Goal: Task Accomplishment & Management: Complete application form

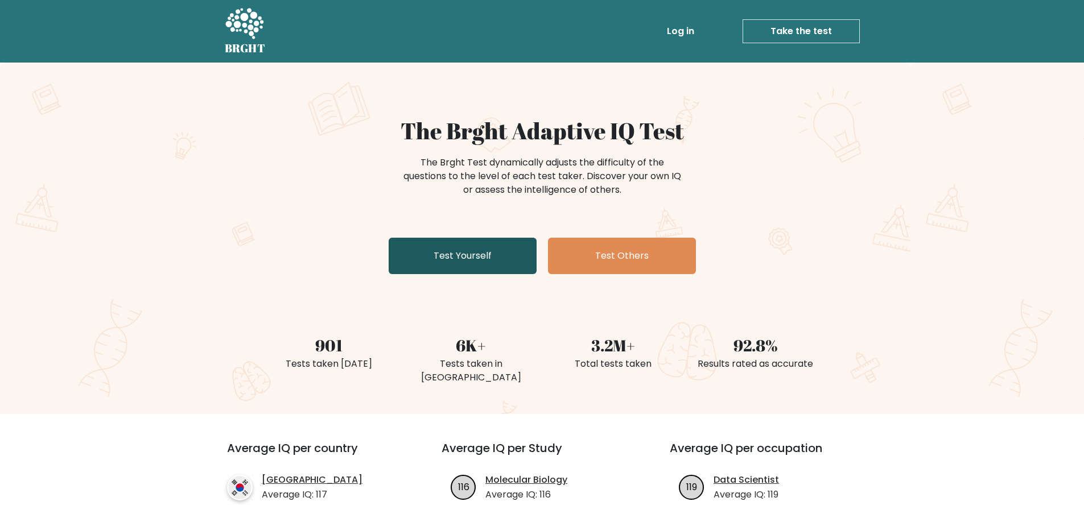
click at [464, 263] on link "Test Yourself" at bounding box center [463, 256] width 148 height 36
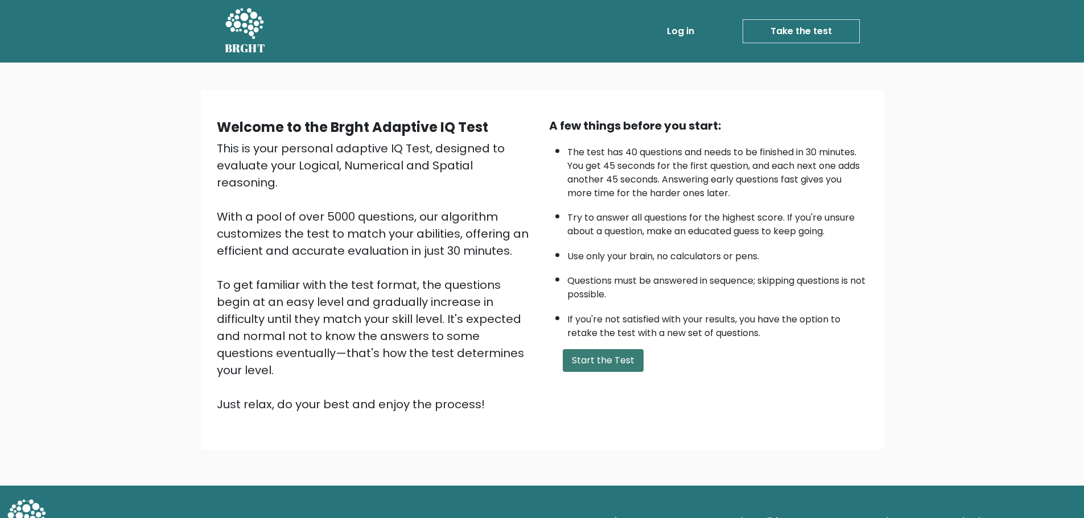
click at [623, 353] on button "Start the Test" at bounding box center [603, 360] width 81 height 23
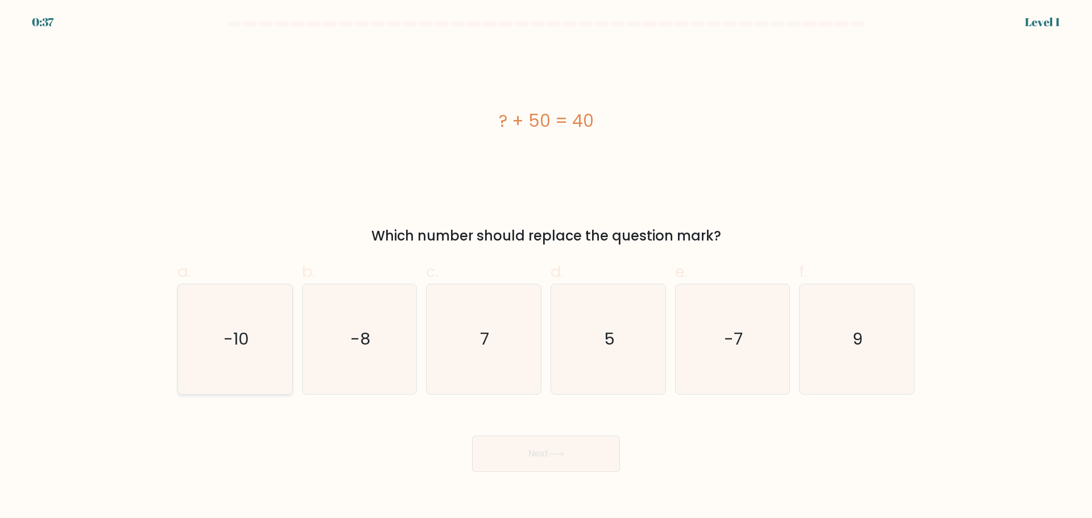
click at [205, 340] on icon "-10" at bounding box center [235, 339] width 110 height 110
click at [546, 267] on input "a. -10" at bounding box center [546, 262] width 1 height 7
radio input "true"
click at [559, 445] on button "Next" at bounding box center [546, 454] width 148 height 36
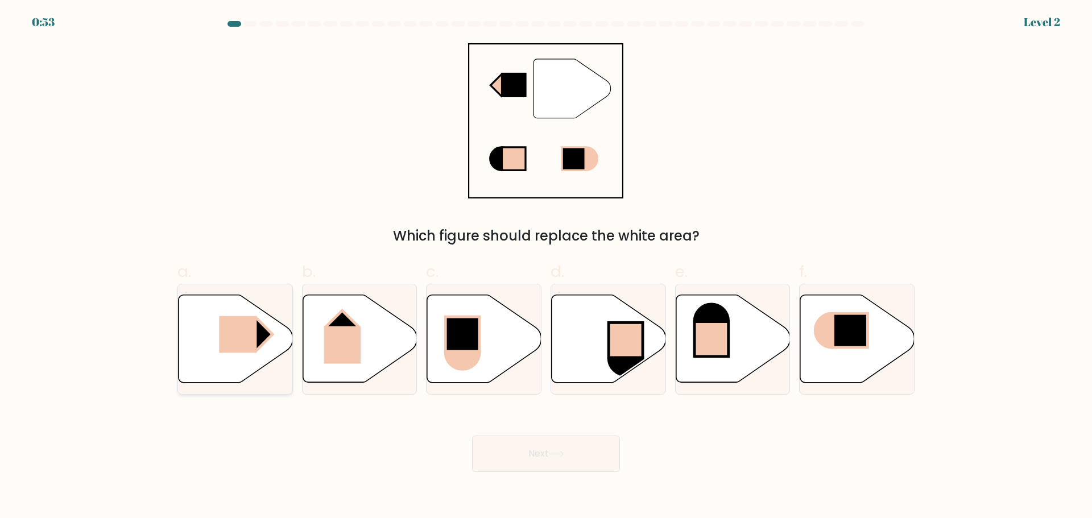
click at [250, 354] on icon at bounding box center [236, 339] width 114 height 88
click at [546, 267] on input "a." at bounding box center [546, 262] width 1 height 7
radio input "true"
click at [587, 452] on button "Next" at bounding box center [546, 454] width 148 height 36
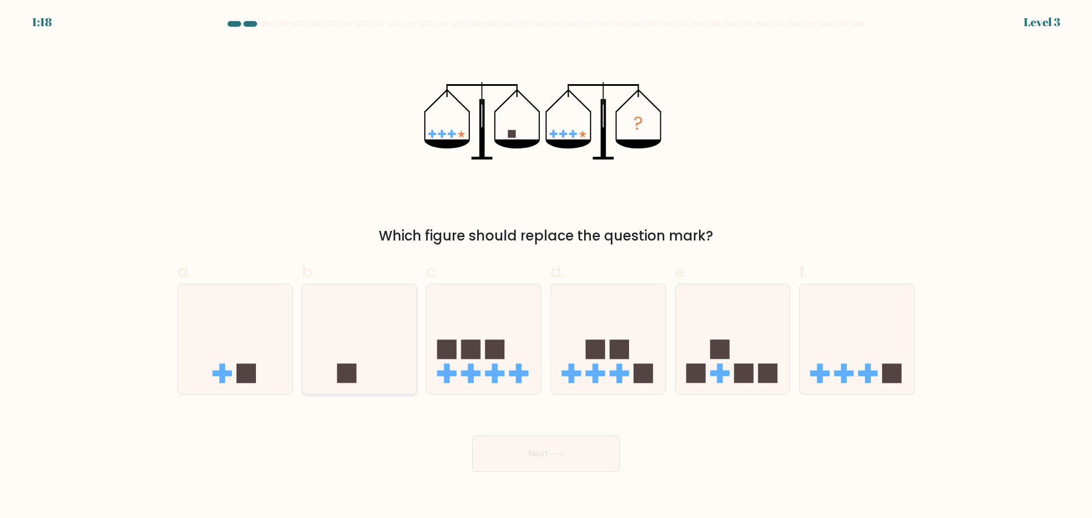
click at [373, 374] on icon at bounding box center [360, 339] width 114 height 94
click at [546, 267] on input "b." at bounding box center [546, 262] width 1 height 7
radio input "true"
click at [554, 440] on button "Next" at bounding box center [546, 454] width 148 height 36
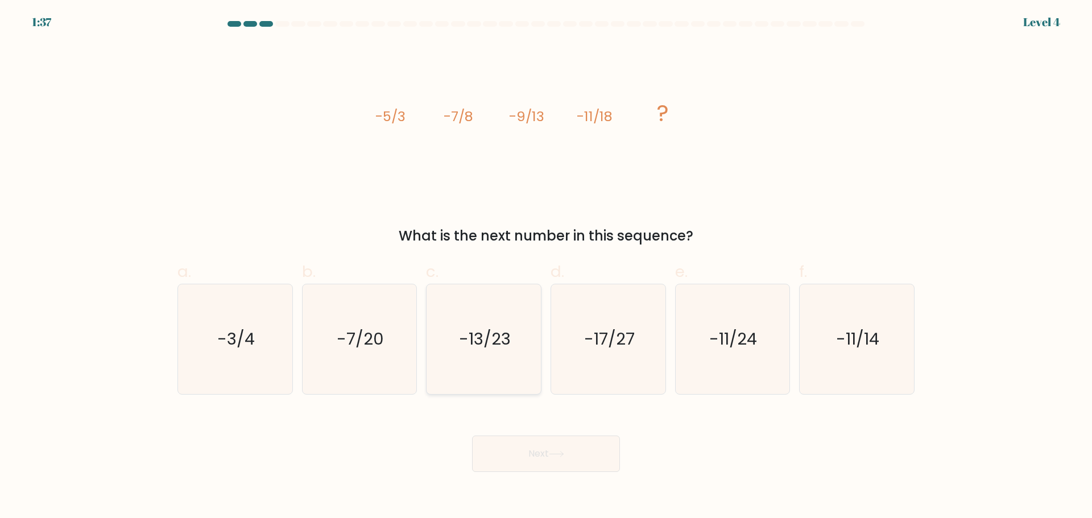
click at [489, 318] on icon "-13/23" at bounding box center [484, 339] width 110 height 110
click at [546, 267] on input "c. -13/23" at bounding box center [546, 262] width 1 height 7
radio input "true"
click at [579, 456] on button "Next" at bounding box center [546, 454] width 148 height 36
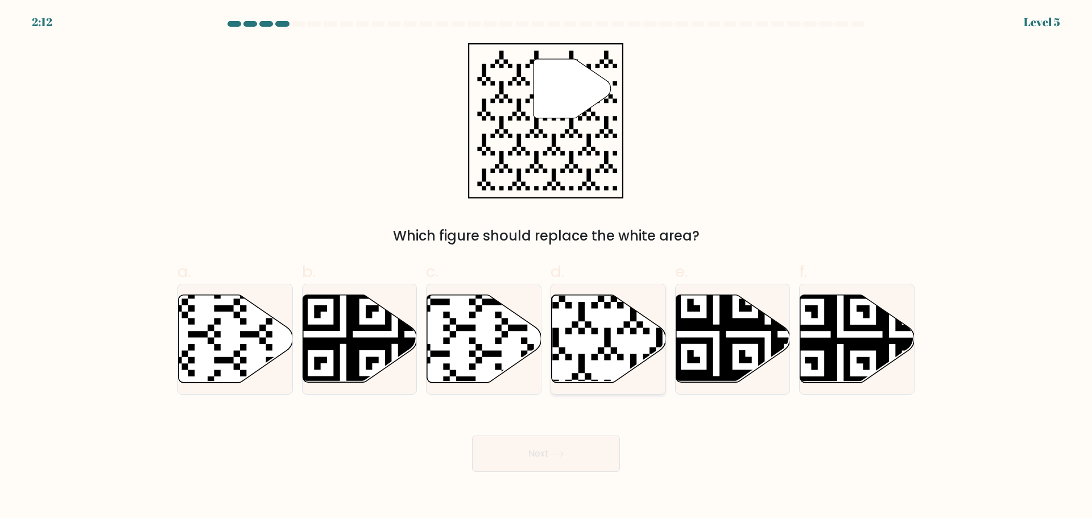
click at [619, 350] on icon at bounding box center [609, 339] width 114 height 88
click at [547, 267] on input "d." at bounding box center [546, 262] width 1 height 7
radio input "true"
click at [580, 445] on button "Next" at bounding box center [546, 454] width 148 height 36
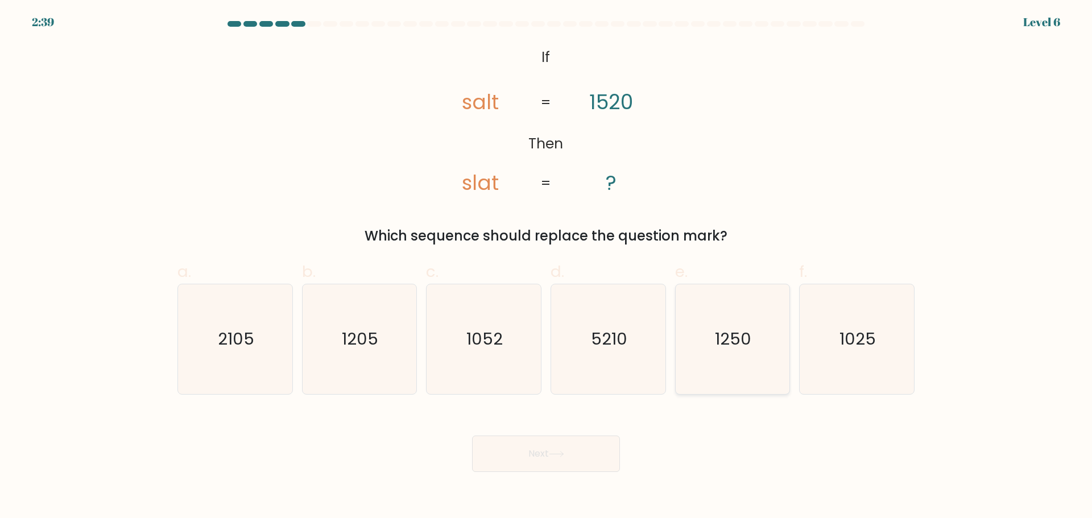
click at [735, 336] on text "1250" at bounding box center [734, 339] width 36 height 23
click at [547, 267] on input "e. 1250" at bounding box center [546, 262] width 1 height 7
radio input "true"
click at [560, 457] on icon at bounding box center [556, 454] width 15 height 6
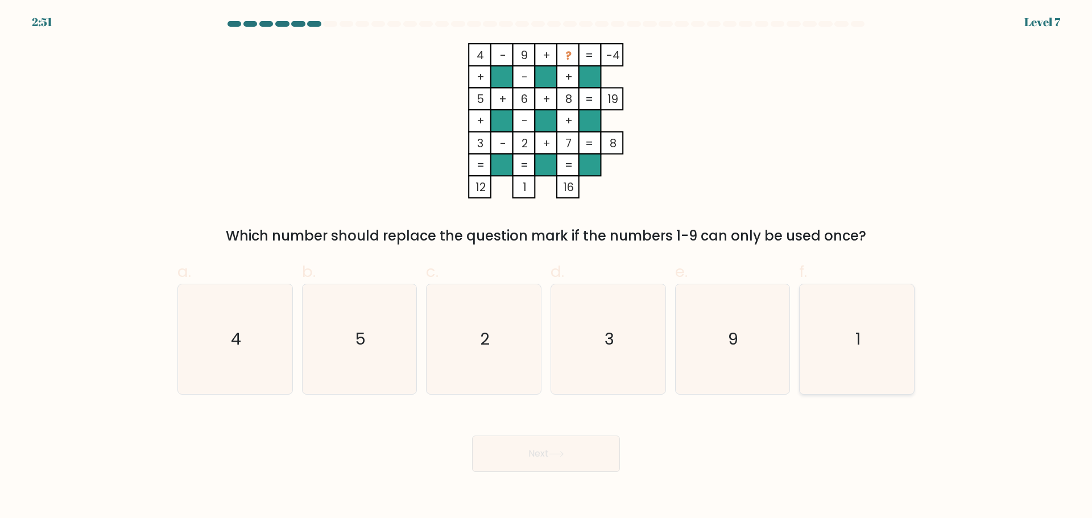
click at [852, 304] on icon "1" at bounding box center [857, 339] width 110 height 110
click at [547, 267] on input "f. 1" at bounding box center [546, 262] width 1 height 7
radio input "true"
click at [540, 449] on button "Next" at bounding box center [546, 454] width 148 height 36
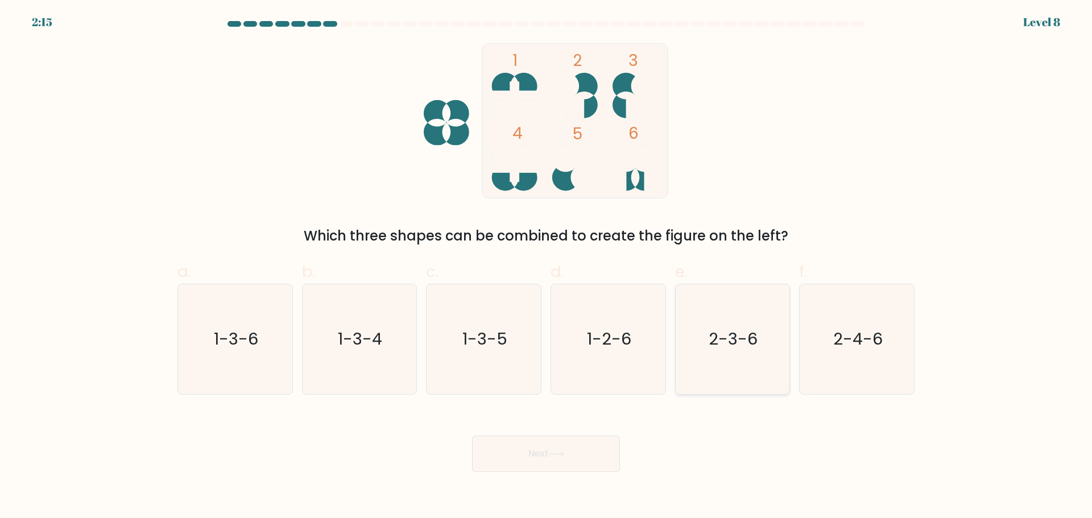
click at [735, 345] on text "2-3-6" at bounding box center [733, 339] width 49 height 23
click at [547, 267] on input "e. 2-3-6" at bounding box center [546, 262] width 1 height 7
radio input "true"
click at [520, 452] on button "Next" at bounding box center [546, 454] width 148 height 36
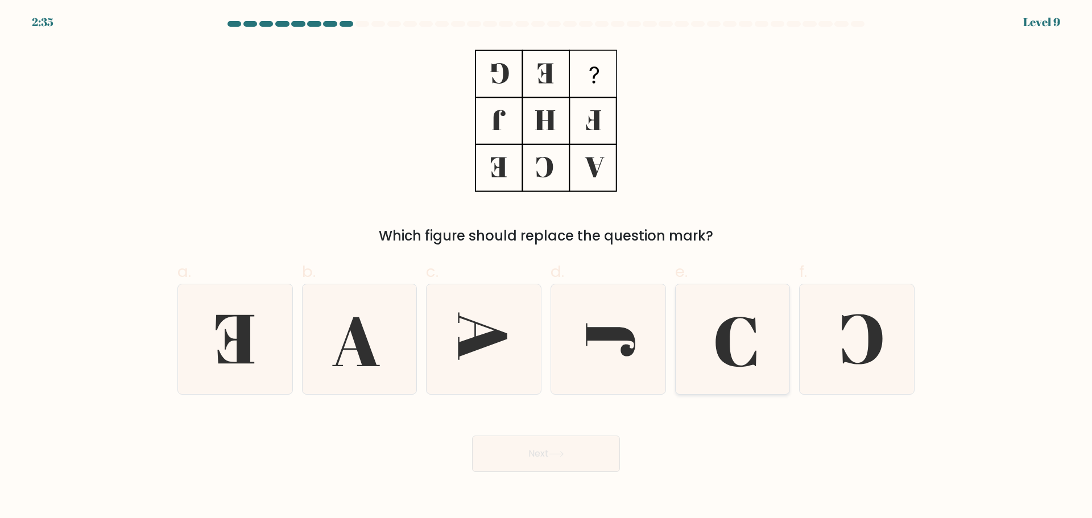
click at [717, 357] on icon at bounding box center [733, 339] width 110 height 110
click at [547, 267] on input "e." at bounding box center [546, 262] width 1 height 7
radio input "true"
click at [466, 458] on div "Next" at bounding box center [546, 440] width 751 height 64
click at [469, 458] on div "Next" at bounding box center [546, 440] width 751 height 64
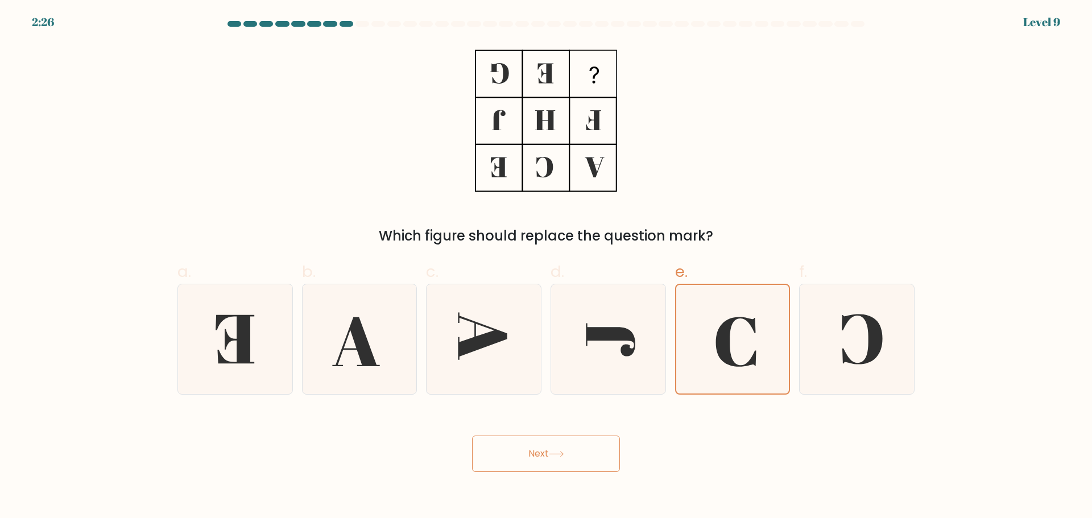
click at [505, 440] on button "Next" at bounding box center [546, 454] width 148 height 36
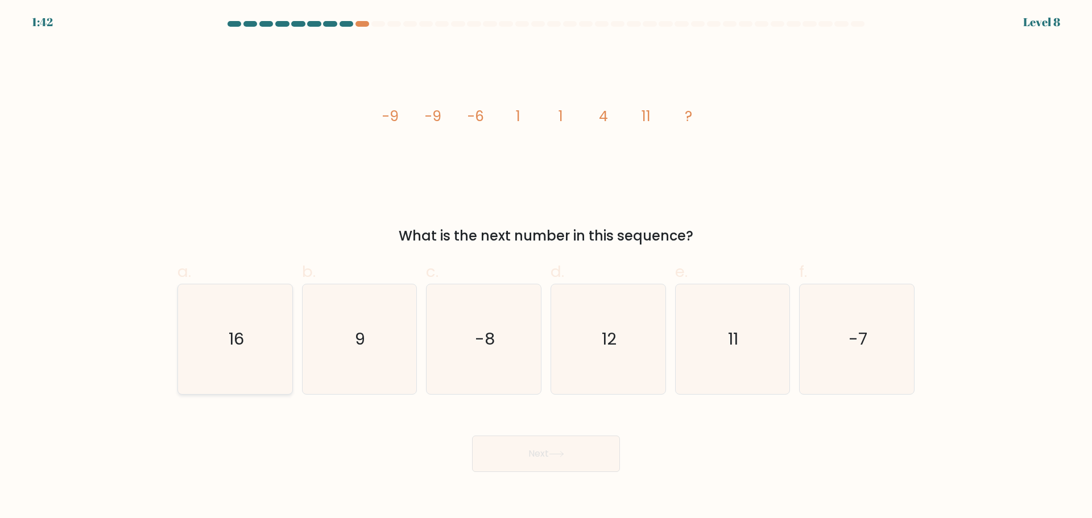
click at [222, 351] on icon "16" at bounding box center [235, 339] width 110 height 110
click at [546, 267] on input "a. 16" at bounding box center [546, 262] width 1 height 7
radio input "true"
click at [565, 446] on button "Next" at bounding box center [546, 454] width 148 height 36
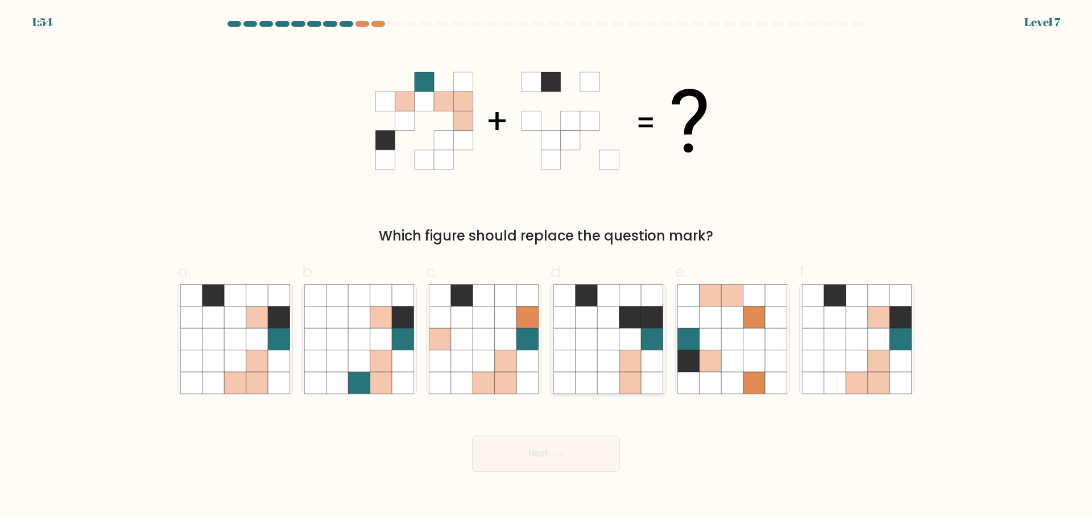
click at [594, 349] on icon at bounding box center [587, 339] width 22 height 22
click at [547, 267] on input "d." at bounding box center [546, 262] width 1 height 7
radio input "true"
click at [578, 450] on button "Next" at bounding box center [546, 454] width 148 height 36
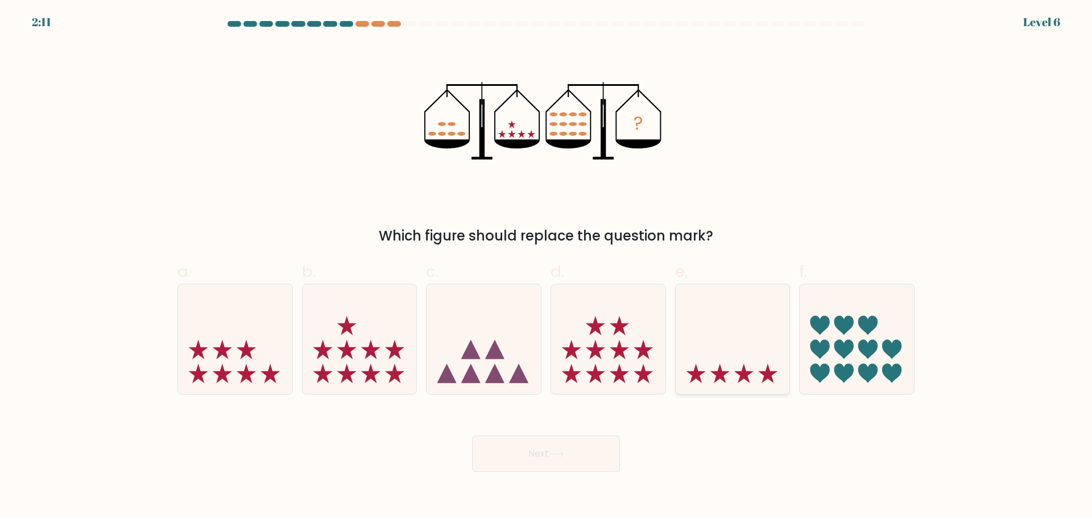
click at [775, 357] on icon at bounding box center [733, 339] width 114 height 94
click at [547, 267] on input "e." at bounding box center [546, 262] width 1 height 7
radio input "true"
click at [601, 320] on icon at bounding box center [608, 339] width 114 height 94
click at [547, 267] on input "d." at bounding box center [546, 262] width 1 height 7
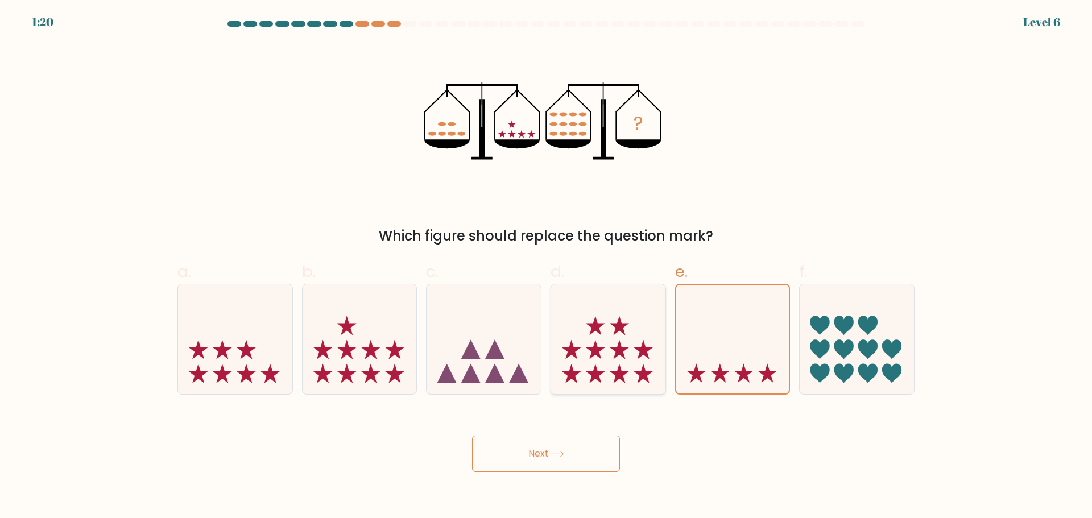
radio input "true"
click at [539, 439] on button "Next" at bounding box center [546, 454] width 148 height 36
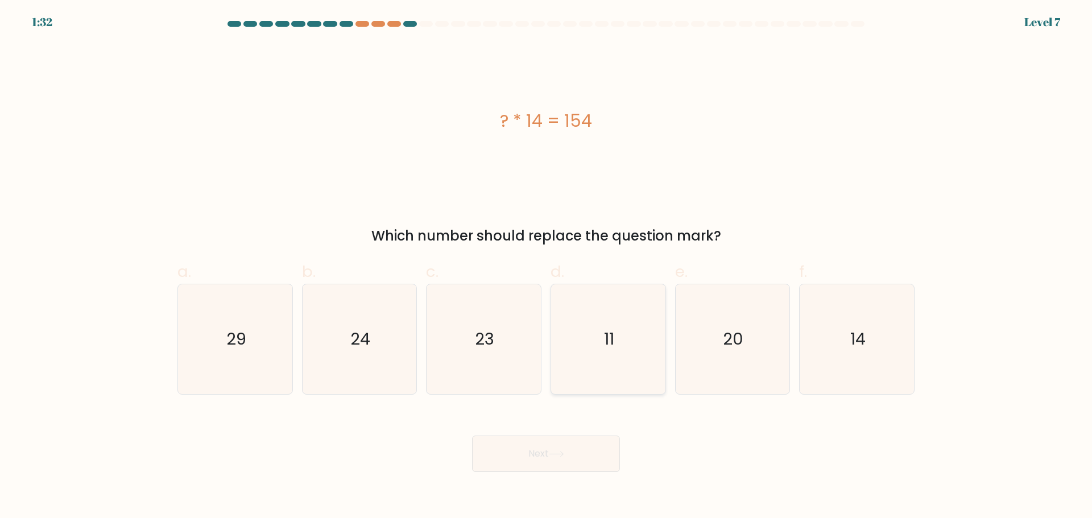
click at [632, 364] on icon "11" at bounding box center [608, 339] width 110 height 110
click at [547, 267] on input "d. 11" at bounding box center [546, 262] width 1 height 7
radio input "true"
click at [505, 450] on button "Next" at bounding box center [546, 454] width 148 height 36
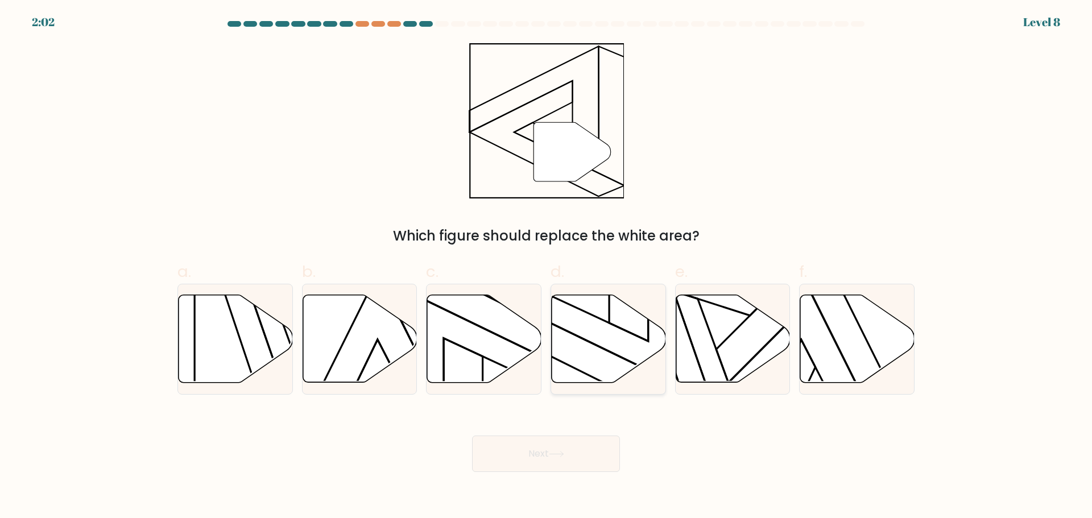
click at [593, 338] on icon at bounding box center [609, 339] width 114 height 88
click at [547, 267] on input "d." at bounding box center [546, 262] width 1 height 7
radio input "true"
click at [556, 447] on button "Next" at bounding box center [546, 454] width 148 height 36
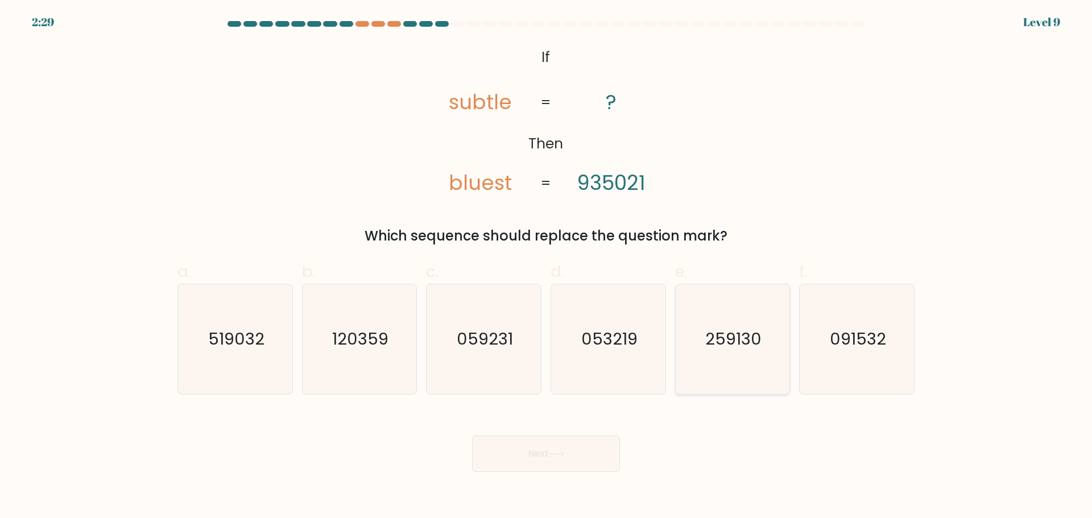
click at [736, 361] on icon "259130" at bounding box center [733, 339] width 110 height 110
click at [547, 267] on input "e. 259130" at bounding box center [546, 262] width 1 height 7
radio input "true"
click at [515, 449] on button "Next" at bounding box center [546, 454] width 148 height 36
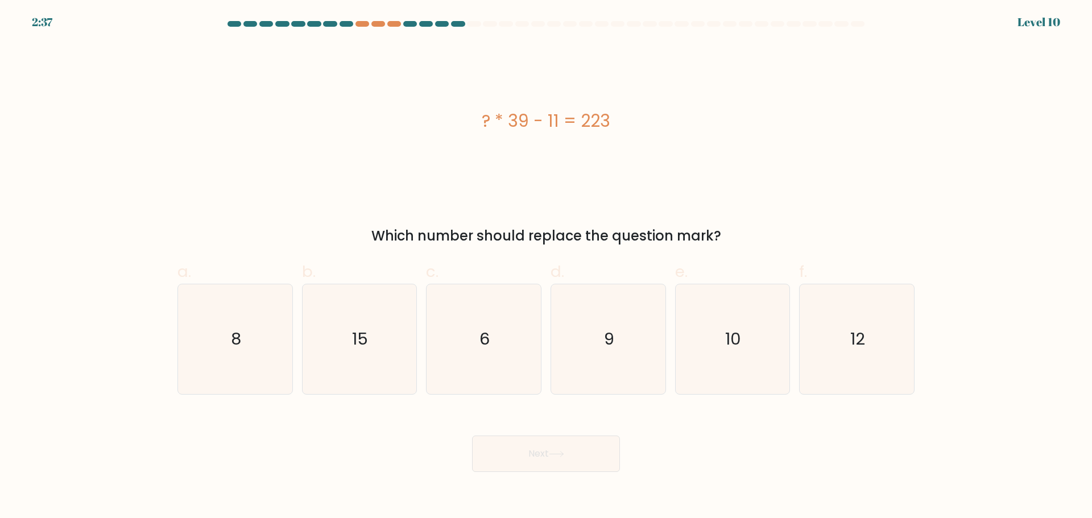
drag, startPoint x: 460, startPoint y: 352, endPoint x: 508, endPoint y: 412, distance: 76.9
click at [460, 352] on icon "6" at bounding box center [484, 339] width 110 height 110
click at [546, 267] on input "c. 6" at bounding box center [546, 262] width 1 height 7
radio input "true"
click at [528, 446] on button "Next" at bounding box center [546, 454] width 148 height 36
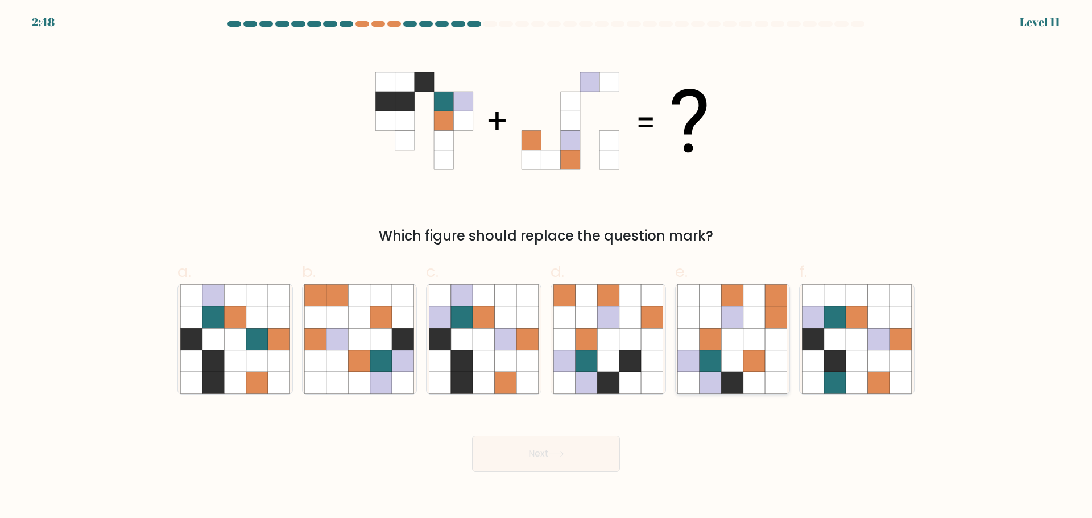
click at [753, 330] on icon at bounding box center [754, 339] width 22 height 22
click at [547, 267] on input "e." at bounding box center [546, 262] width 1 height 7
radio input "true"
click at [543, 429] on div "Next" at bounding box center [546, 440] width 751 height 64
click at [547, 456] on button "Next" at bounding box center [546, 454] width 148 height 36
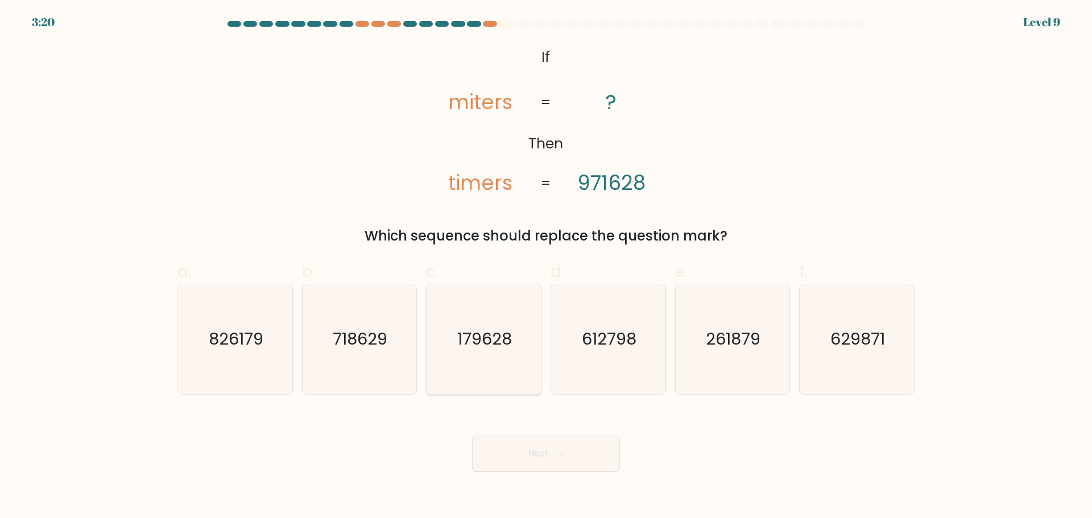
click at [486, 348] on text "179628" at bounding box center [485, 339] width 55 height 23
click at [546, 267] on input "c. 179628" at bounding box center [546, 262] width 1 height 7
radio input "true"
click at [522, 458] on button "Next" at bounding box center [546, 454] width 148 height 36
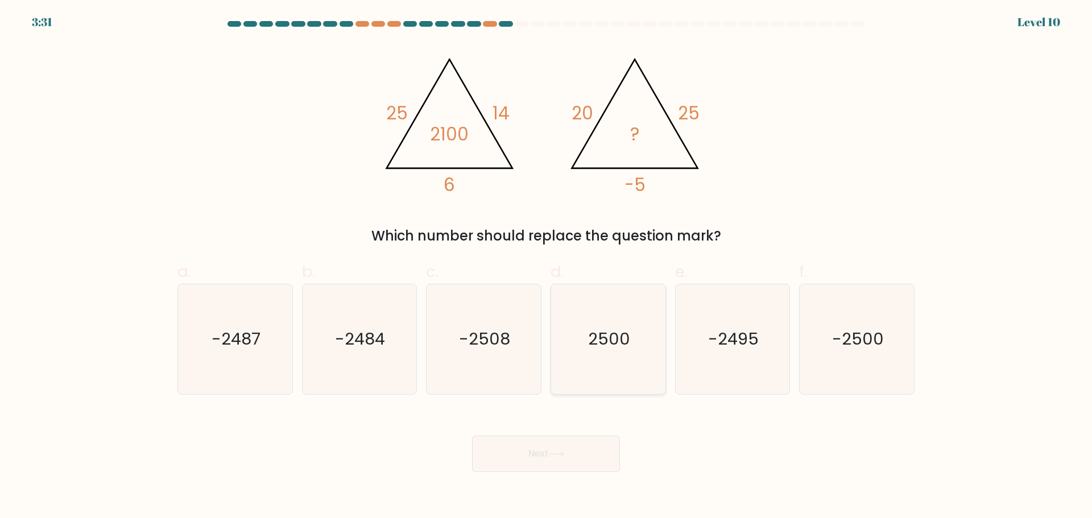
click at [664, 318] on div "2500" at bounding box center [608, 339] width 115 height 111
click at [547, 267] on input "d. 2500" at bounding box center [546, 262] width 1 height 7
radio input "true"
click at [610, 452] on button "Next" at bounding box center [546, 454] width 148 height 36
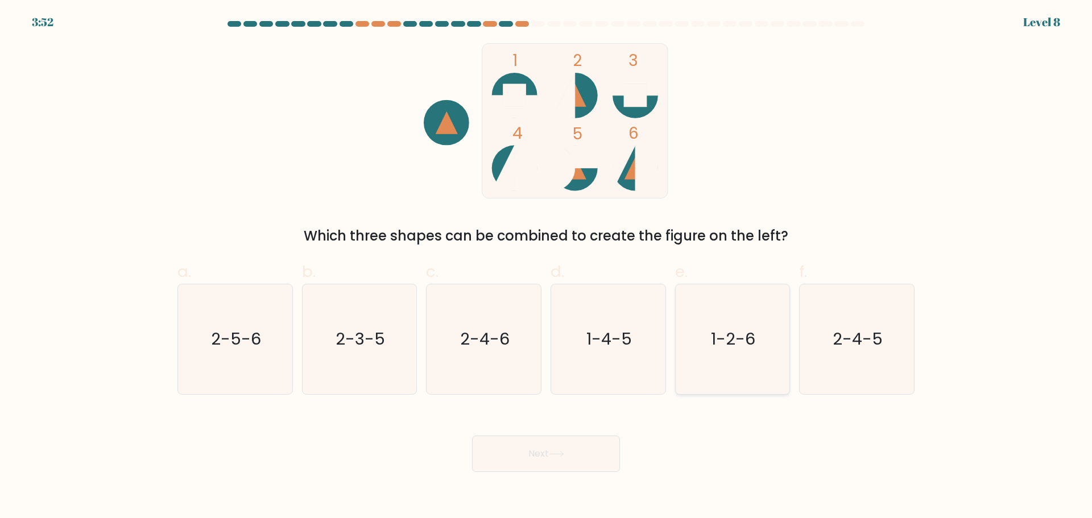
click at [736, 362] on icon "1-2-6" at bounding box center [733, 339] width 110 height 110
click at [547, 267] on input "e. 1-2-6" at bounding box center [546, 262] width 1 height 7
radio input "true"
click at [526, 459] on button "Next" at bounding box center [546, 454] width 148 height 36
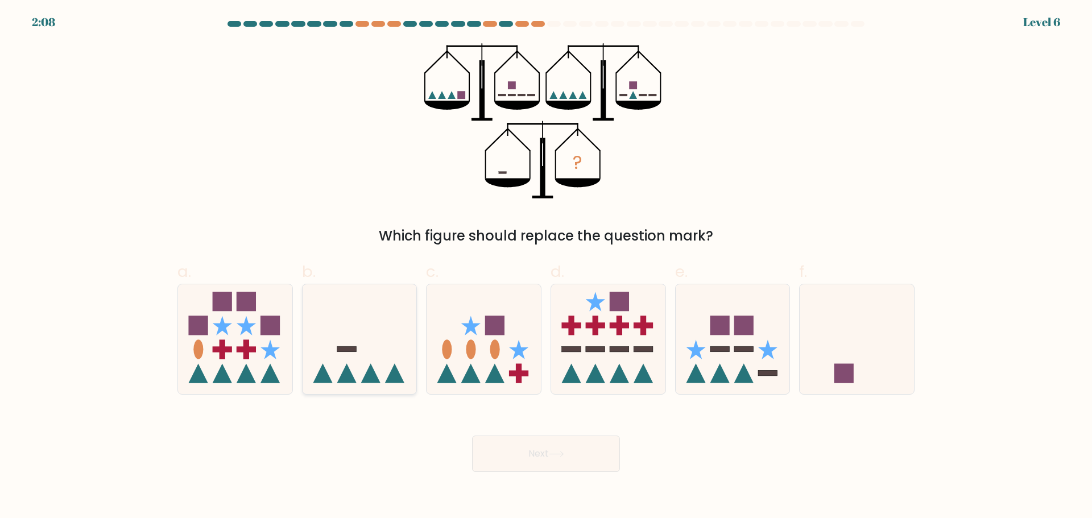
click at [370, 338] on icon at bounding box center [360, 339] width 114 height 94
click at [546, 267] on input "b." at bounding box center [546, 262] width 1 height 7
radio input "true"
click at [547, 448] on button "Next" at bounding box center [546, 454] width 148 height 36
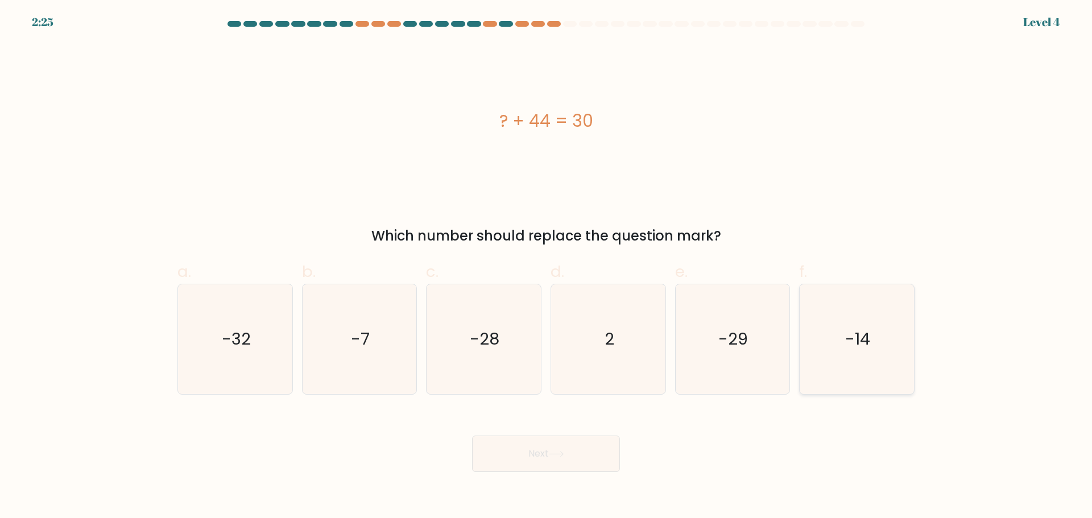
click at [806, 329] on icon "-14" at bounding box center [857, 339] width 110 height 110
click at [547, 267] on input "f. -14" at bounding box center [546, 262] width 1 height 7
radio input "true"
click at [532, 449] on button "Next" at bounding box center [546, 454] width 148 height 36
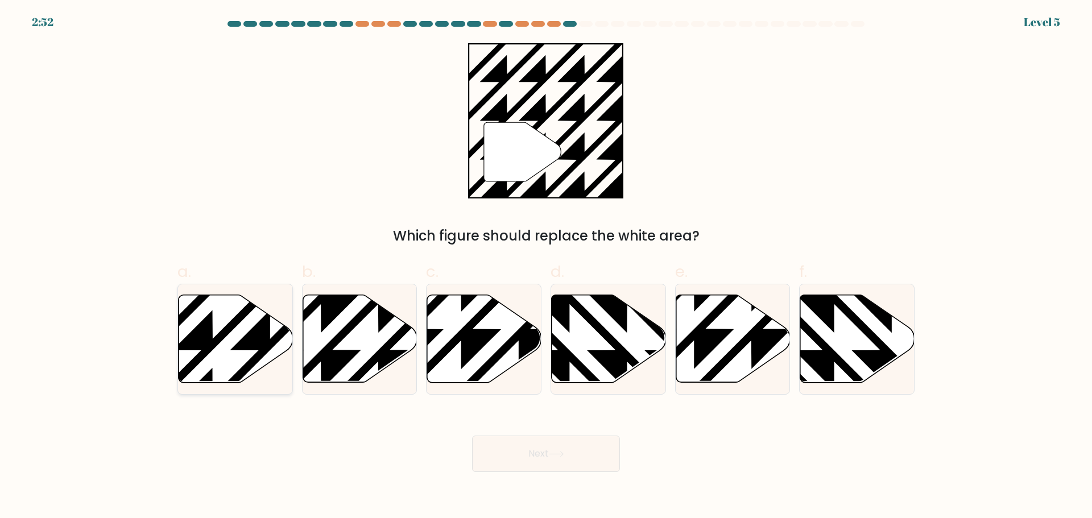
click at [232, 357] on icon at bounding box center [236, 339] width 114 height 88
click at [546, 267] on input "a." at bounding box center [546, 262] width 1 height 7
radio input "true"
click at [565, 437] on button "Next" at bounding box center [546, 454] width 148 height 36
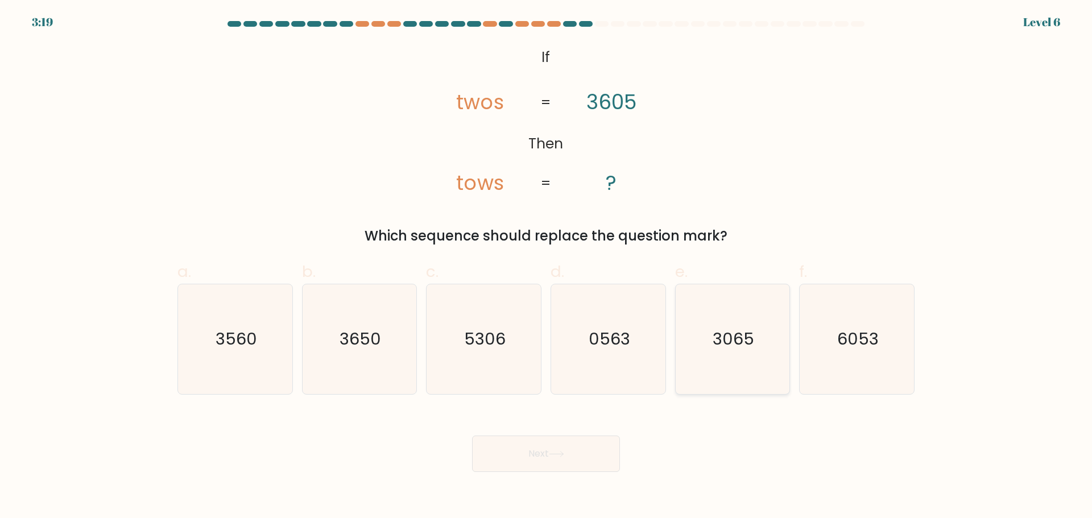
click at [734, 348] on text "3065" at bounding box center [734, 339] width 42 height 23
click at [547, 267] on input "e. 3065" at bounding box center [546, 262] width 1 height 7
radio input "true"
click at [572, 442] on button "Next" at bounding box center [546, 454] width 148 height 36
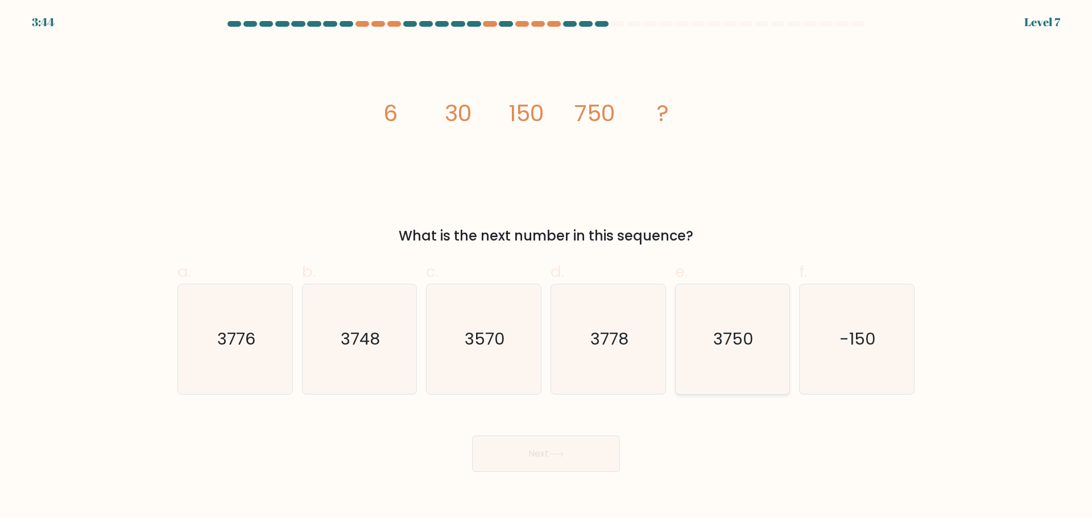
click at [739, 357] on icon "3750" at bounding box center [733, 339] width 110 height 110
click at [547, 267] on input "e. 3750" at bounding box center [546, 262] width 1 height 7
radio input "true"
click at [549, 452] on button "Next" at bounding box center [546, 454] width 148 height 36
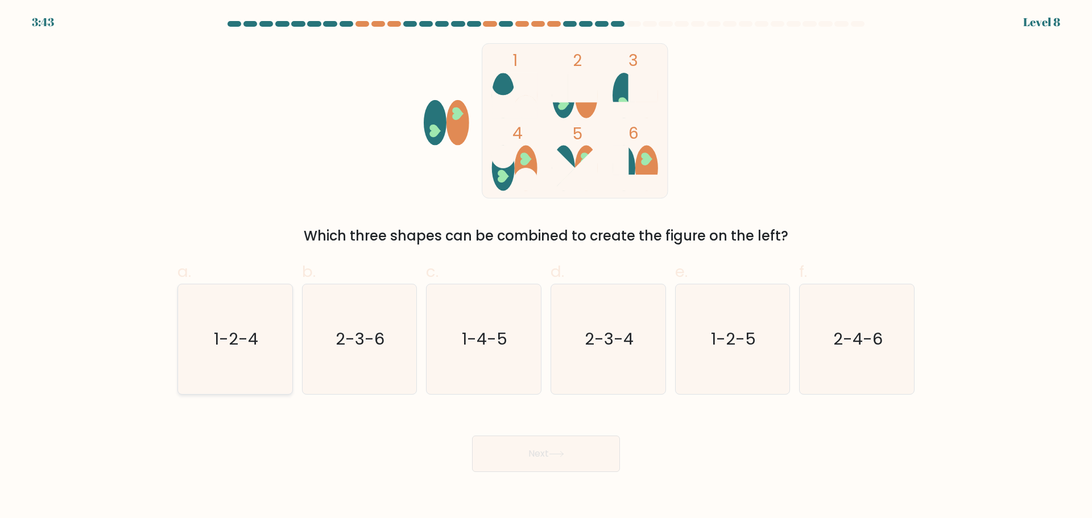
click at [267, 344] on icon "1-2-4" at bounding box center [235, 339] width 110 height 110
click at [546, 267] on input "a. 1-2-4" at bounding box center [546, 262] width 1 height 7
radio input "true"
click at [564, 448] on button "Next" at bounding box center [546, 454] width 148 height 36
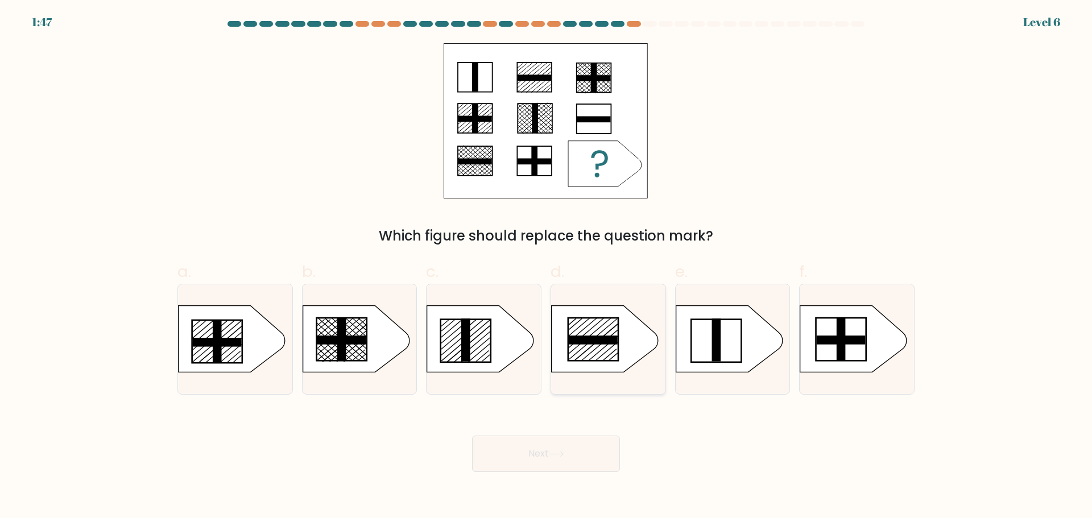
click at [617, 320] on icon at bounding box center [605, 338] width 107 height 67
click at [547, 267] on input "d." at bounding box center [546, 262] width 1 height 7
radio input "true"
click at [554, 464] on button "Next" at bounding box center [546, 454] width 148 height 36
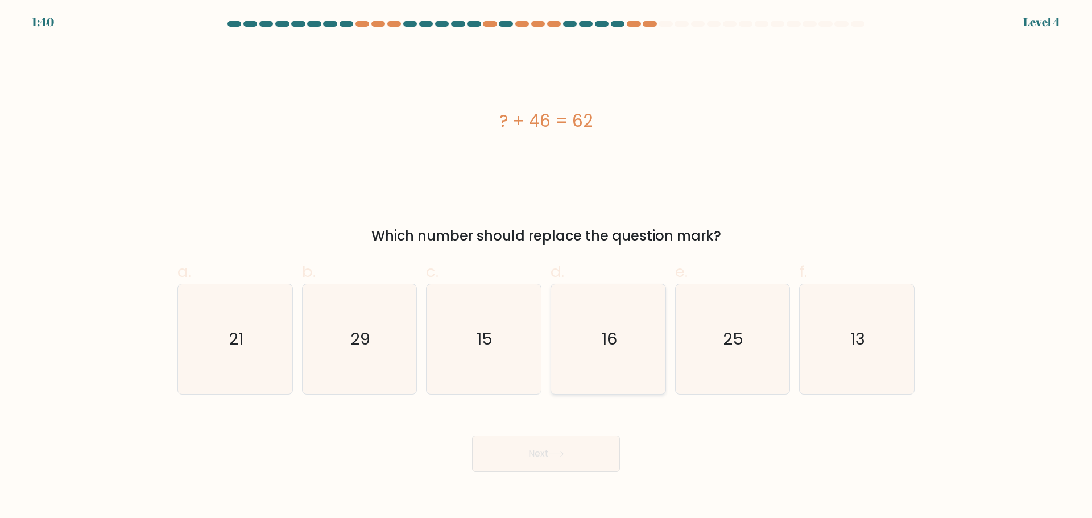
click at [612, 348] on text "16" at bounding box center [609, 339] width 15 height 23
click at [547, 267] on input "d. 16" at bounding box center [546, 262] width 1 height 7
radio input "true"
click at [538, 461] on button "Next" at bounding box center [546, 454] width 148 height 36
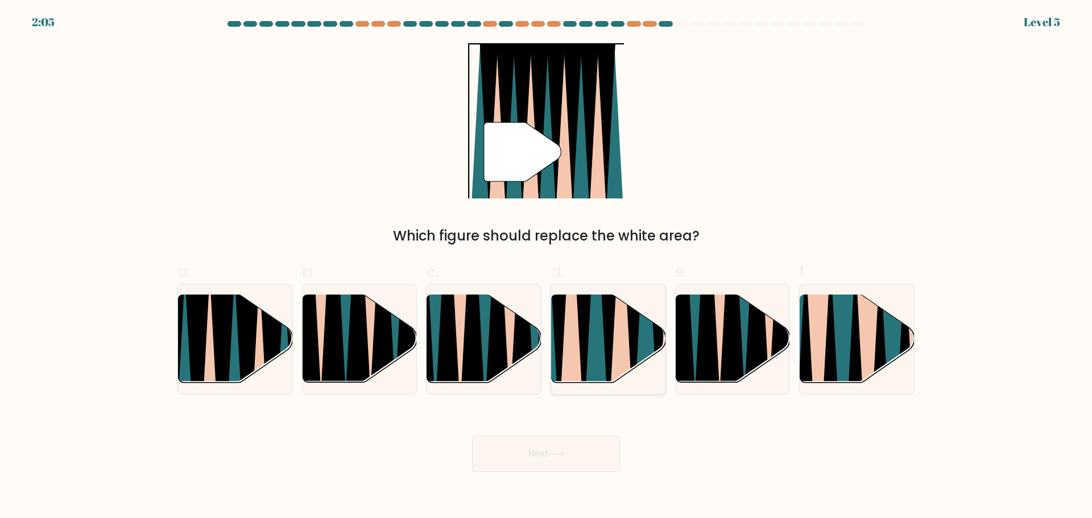
click at [631, 330] on icon at bounding box center [634, 293] width 26 height 229
click at [547, 267] on input "d." at bounding box center [546, 262] width 1 height 7
radio input "true"
click at [572, 457] on button "Next" at bounding box center [546, 454] width 148 height 36
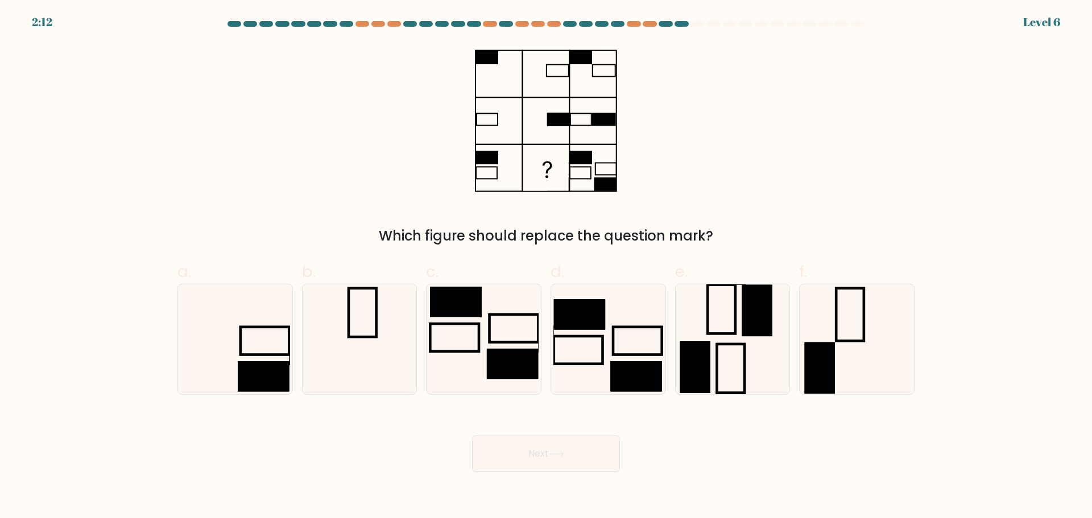
click at [99, 147] on form at bounding box center [546, 246] width 1092 height 451
click at [631, 369] on rect at bounding box center [635, 376] width 51 height 30
click at [547, 267] on input "d." at bounding box center [546, 262] width 1 height 7
radio input "true"
click at [555, 450] on button "Next" at bounding box center [546, 454] width 148 height 36
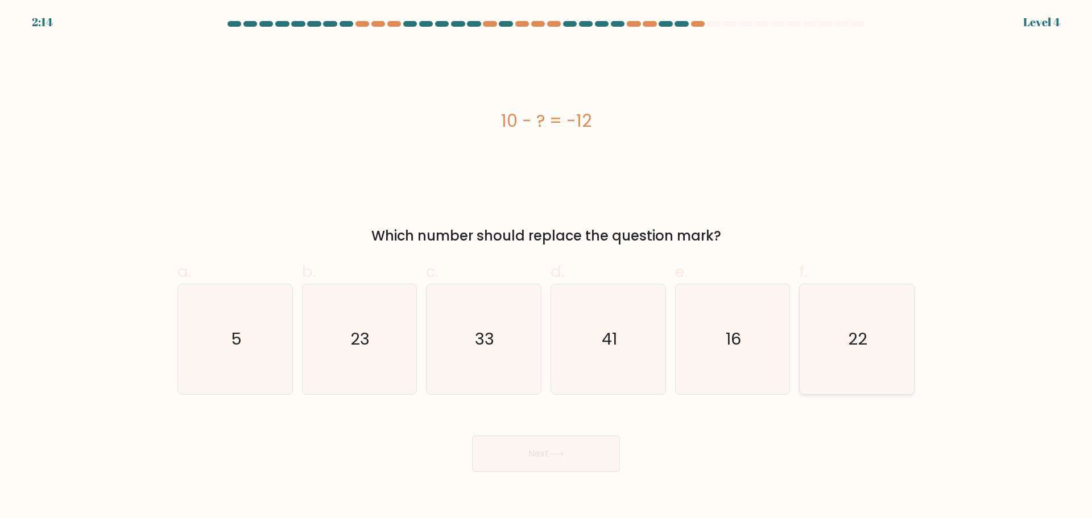
click at [854, 354] on icon "22" at bounding box center [857, 339] width 110 height 110
click at [547, 267] on input "f. 22" at bounding box center [546, 262] width 1 height 7
radio input "true"
click at [503, 461] on button "Next" at bounding box center [546, 454] width 148 height 36
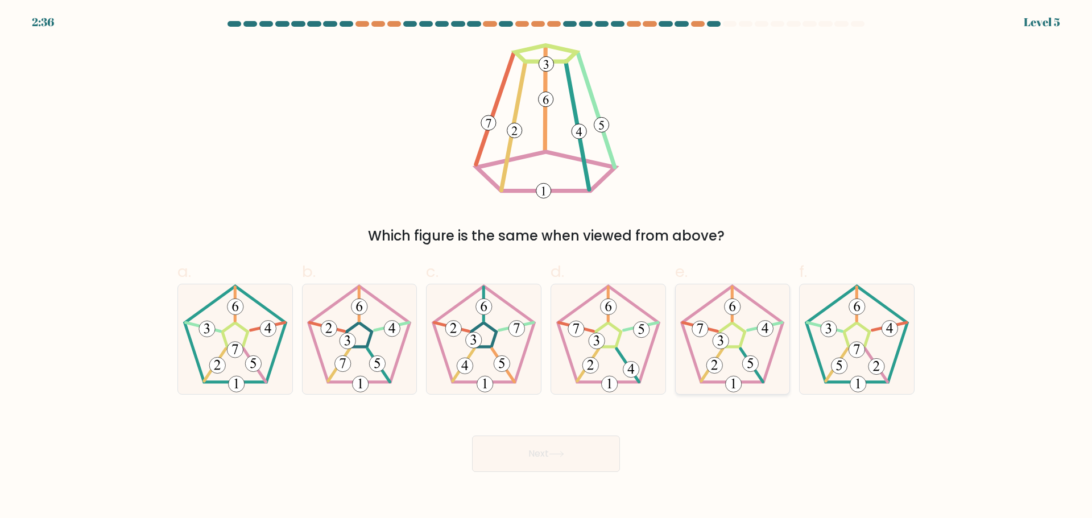
click at [705, 327] on 301 at bounding box center [700, 329] width 16 height 16
click at [547, 267] on input "e." at bounding box center [546, 262] width 1 height 7
radio input "true"
click at [587, 446] on button "Next" at bounding box center [546, 454] width 148 height 36
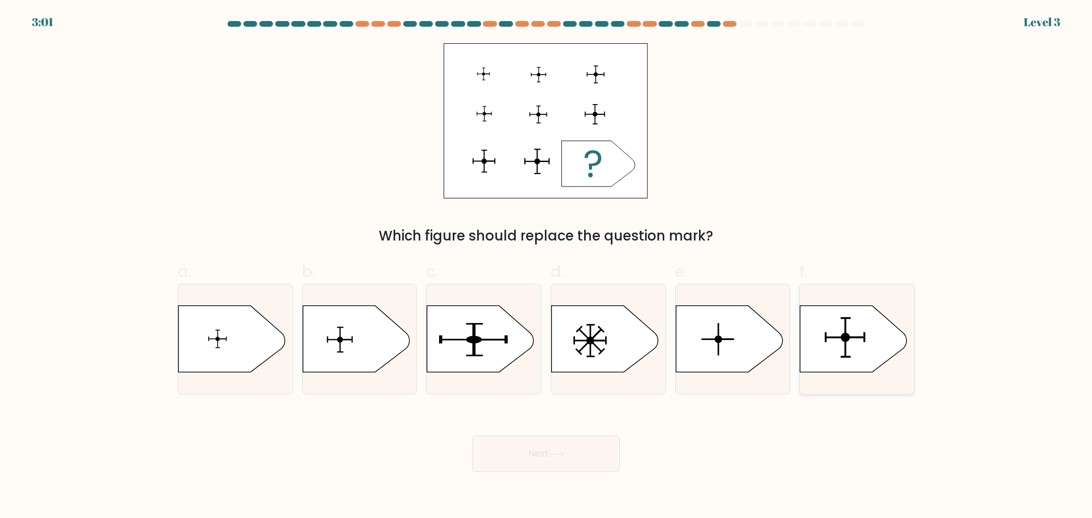
click at [885, 382] on div at bounding box center [856, 339] width 115 height 111
click at [547, 267] on input "f." at bounding box center [546, 262] width 1 height 7
radio input "true"
click at [515, 454] on button "Next" at bounding box center [546, 454] width 148 height 36
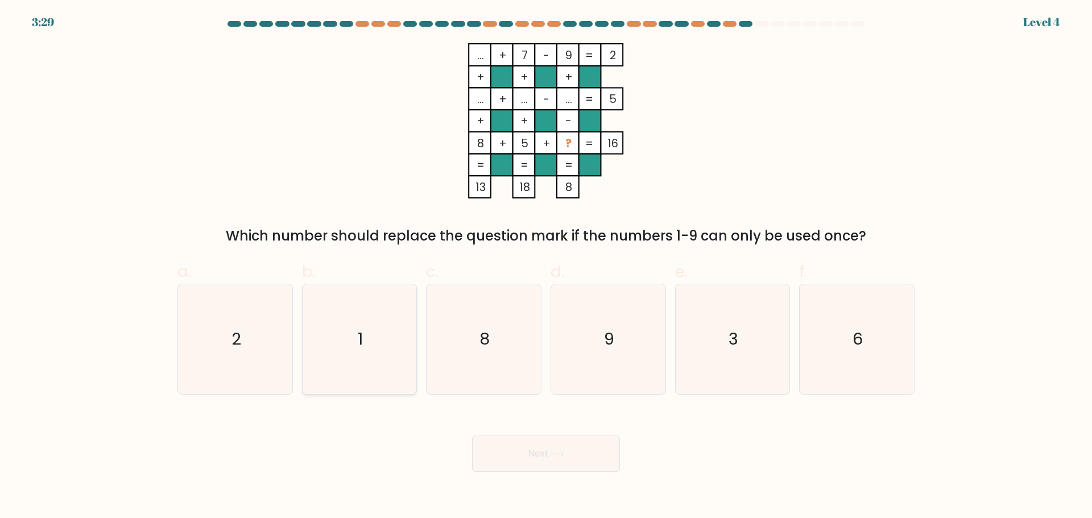
click at [357, 345] on icon "1" at bounding box center [359, 339] width 110 height 110
click at [546, 267] on input "b. 1" at bounding box center [546, 262] width 1 height 7
radio input "true"
click at [586, 456] on button "Next" at bounding box center [546, 454] width 148 height 36
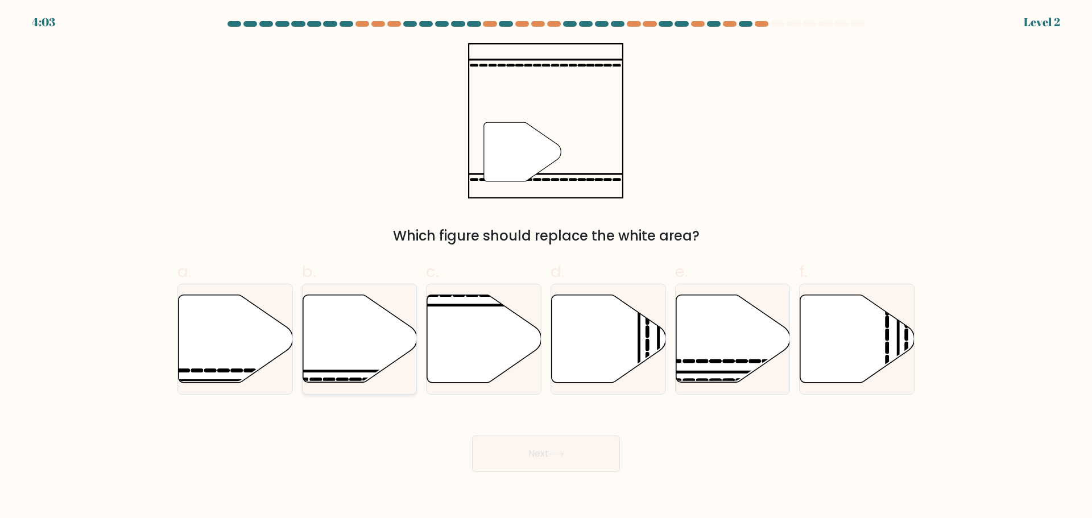
click at [356, 313] on icon at bounding box center [360, 339] width 114 height 88
click at [546, 267] on input "b." at bounding box center [546, 262] width 1 height 7
radio input "true"
click at [552, 442] on button "Next" at bounding box center [546, 454] width 148 height 36
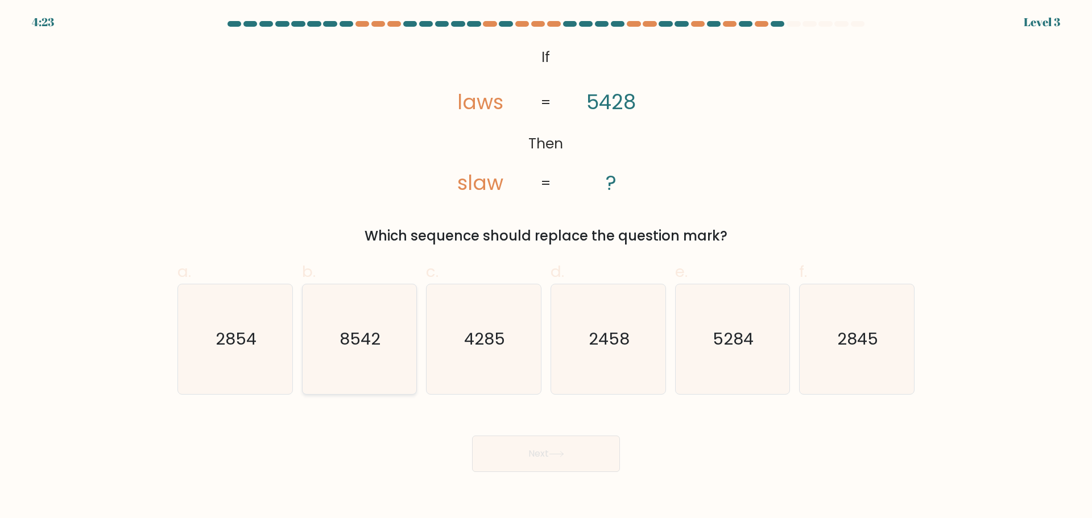
click at [362, 346] on text "8542" at bounding box center [360, 339] width 41 height 23
click at [546, 267] on input "b. 8542" at bounding box center [546, 262] width 1 height 7
radio input "true"
click at [553, 459] on button "Next" at bounding box center [546, 454] width 148 height 36
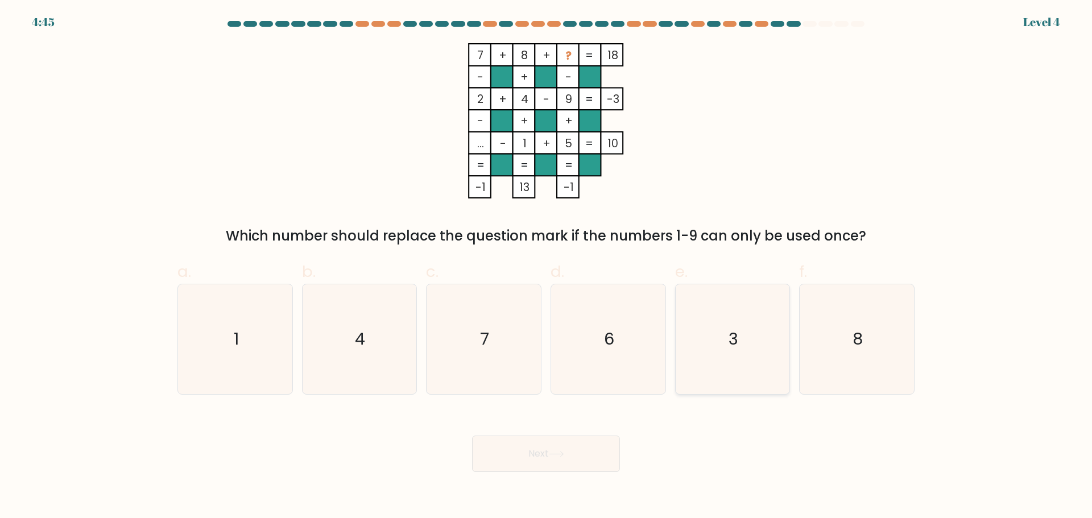
click at [743, 307] on icon "3" at bounding box center [733, 339] width 110 height 110
click at [547, 267] on input "e. 3" at bounding box center [546, 262] width 1 height 7
radio input "true"
click at [575, 466] on button "Next" at bounding box center [546, 454] width 148 height 36
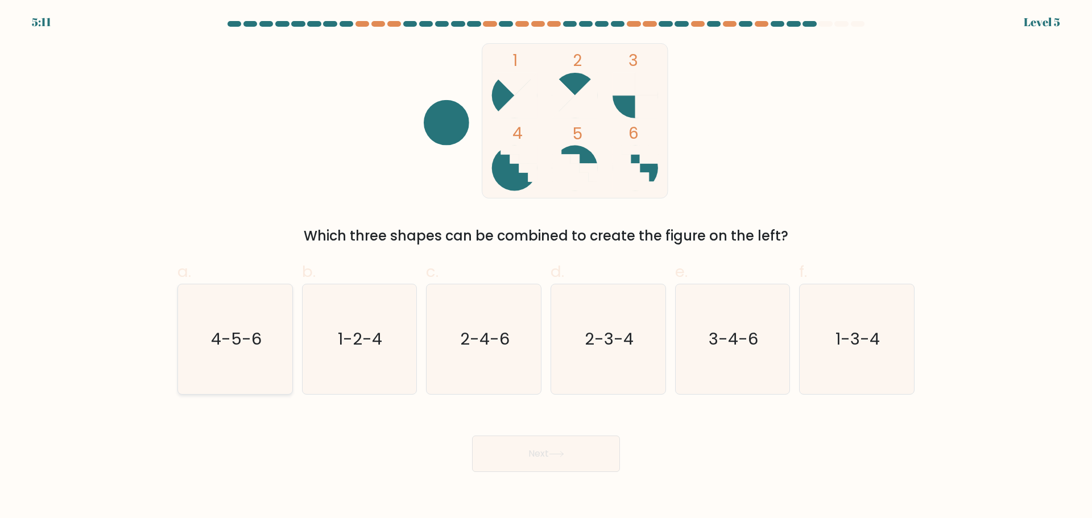
click at [238, 365] on icon "4-5-6" at bounding box center [235, 339] width 110 height 110
click at [546, 267] on input "a. 4-5-6" at bounding box center [546, 262] width 1 height 7
radio input "true"
click at [549, 448] on button "Next" at bounding box center [546, 454] width 148 height 36
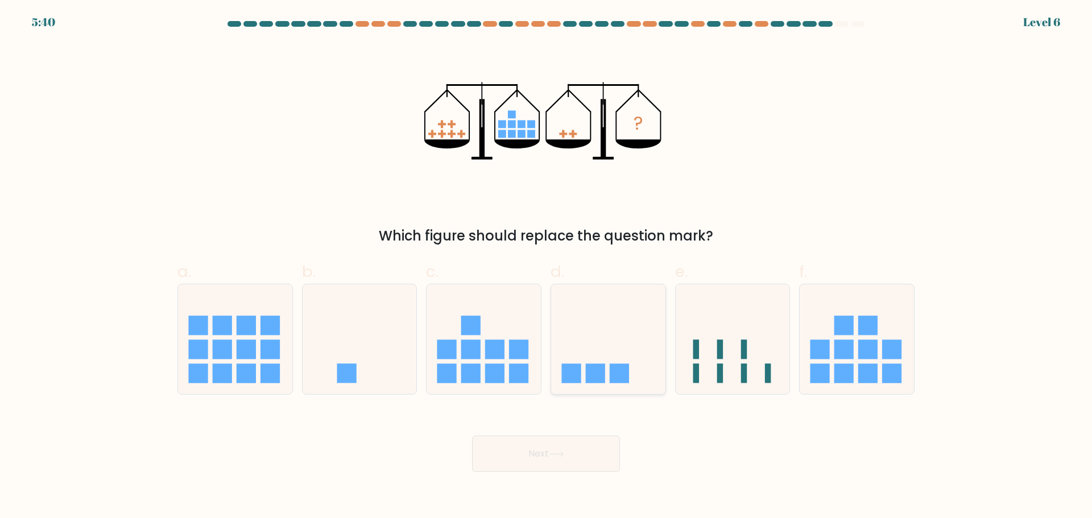
click at [611, 351] on icon at bounding box center [608, 339] width 114 height 94
click at [547, 267] on input "d." at bounding box center [546, 262] width 1 height 7
radio input "true"
click at [540, 462] on button "Next" at bounding box center [546, 454] width 148 height 36
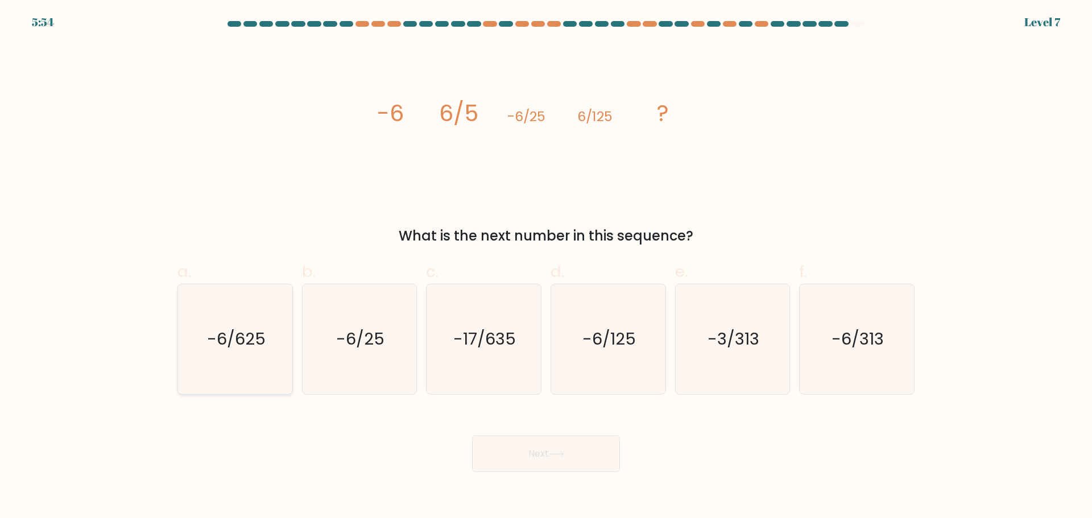
click at [216, 342] on text "-6/625" at bounding box center [236, 339] width 59 height 23
click at [546, 267] on input "a. -6/625" at bounding box center [546, 262] width 1 height 7
radio input "true"
click at [583, 454] on button "Next" at bounding box center [546, 454] width 148 height 36
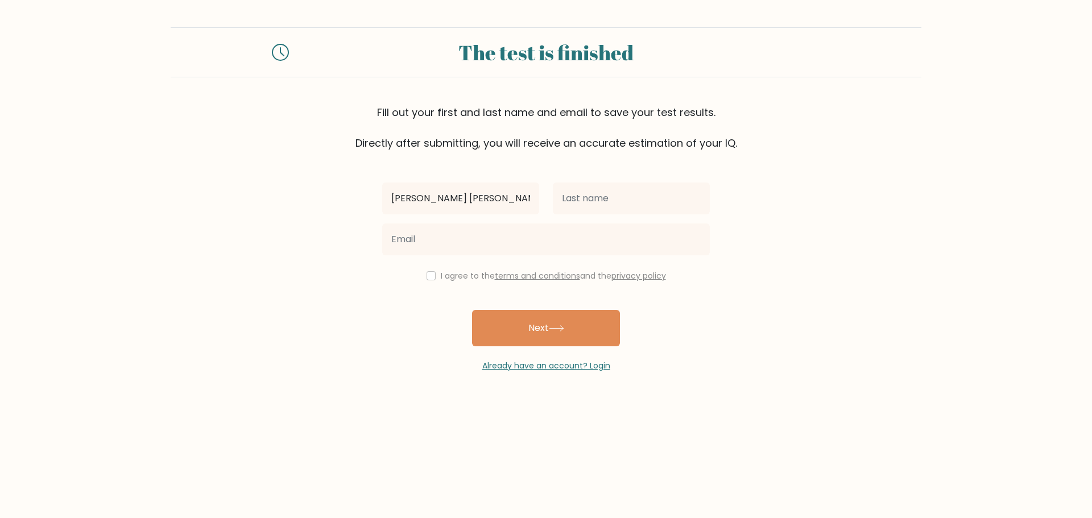
type input "[PERSON_NAME] [PERSON_NAME]"
type input "Talaver"
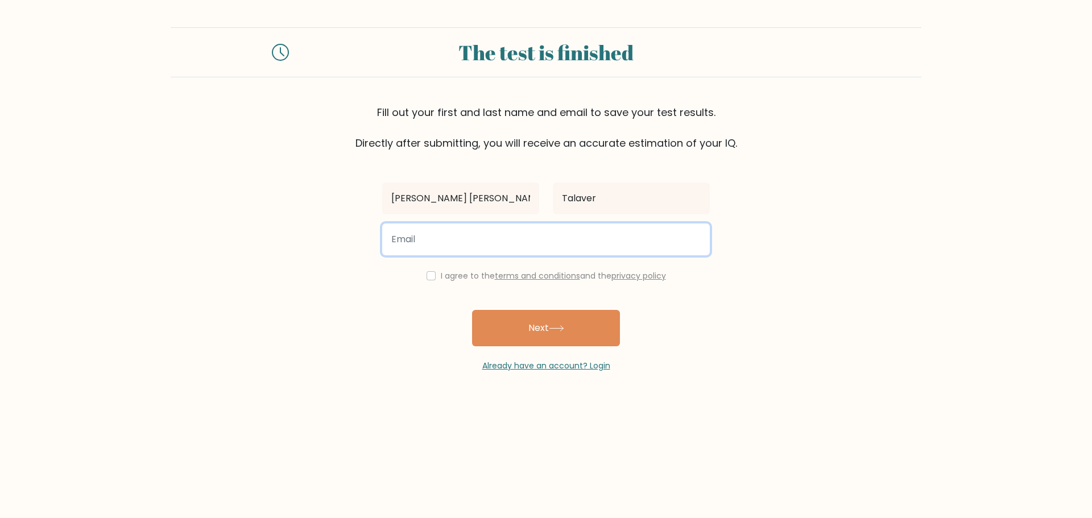
click at [509, 243] on input "email" at bounding box center [546, 240] width 328 height 32
type input "nicoleandreatalaver@gmail.com"
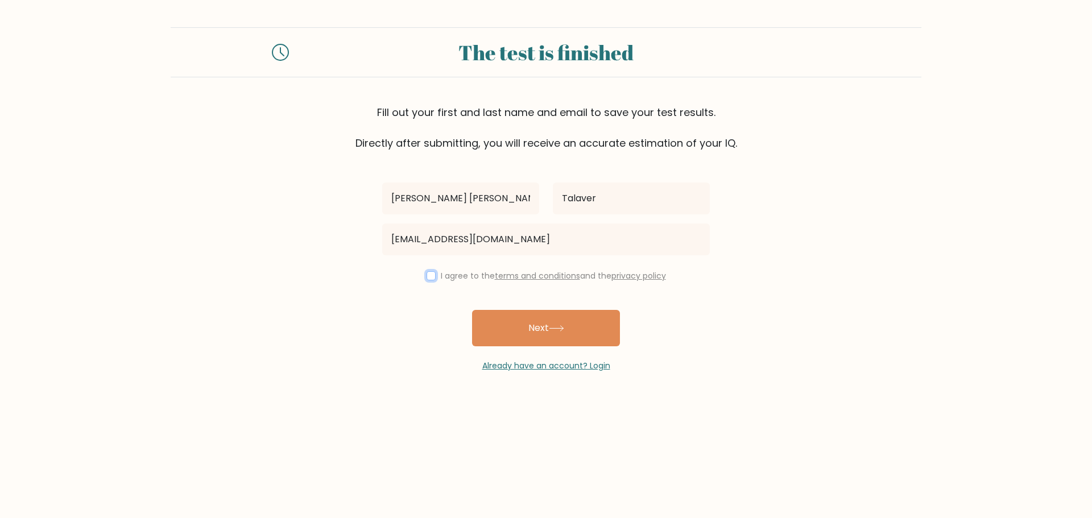
click at [430, 276] on input "checkbox" at bounding box center [431, 275] width 9 height 9
checkbox input "true"
click at [491, 321] on button "Next" at bounding box center [546, 328] width 148 height 36
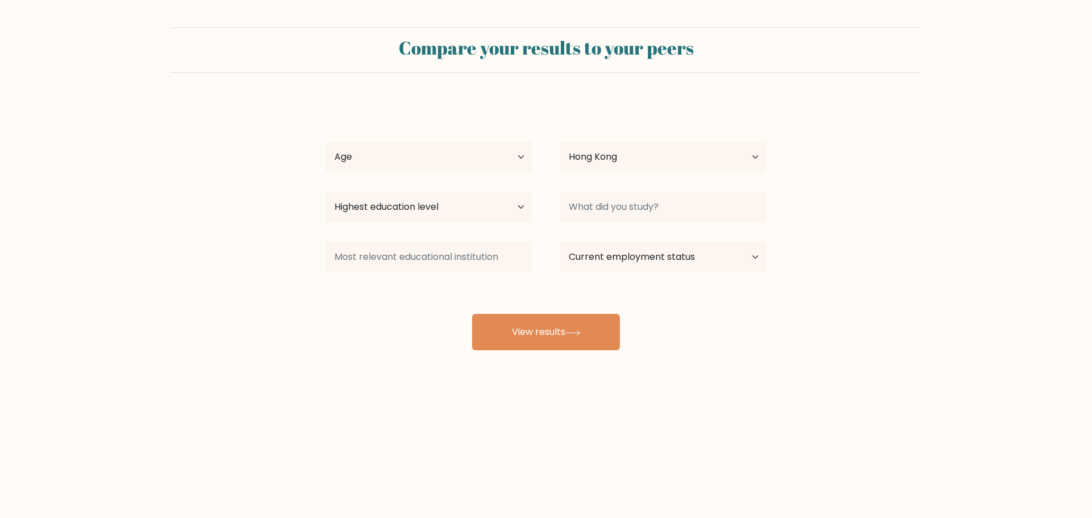
select select "HK"
click at [507, 164] on select "Age Under 18 years old 18-24 years old 25-34 years old 35-44 years old 45-54 ye…" at bounding box center [428, 157] width 207 height 32
select select "25_34"
click at [325, 141] on select "Age Under 18 years old 18-24 years old 25-34 years old 35-44 years old 45-54 ye…" at bounding box center [428, 157] width 207 height 32
click at [656, 156] on select "Country Afghanistan Albania Algeria American Samoa Andorra Angola Anguilla Anta…" at bounding box center [663, 157] width 207 height 32
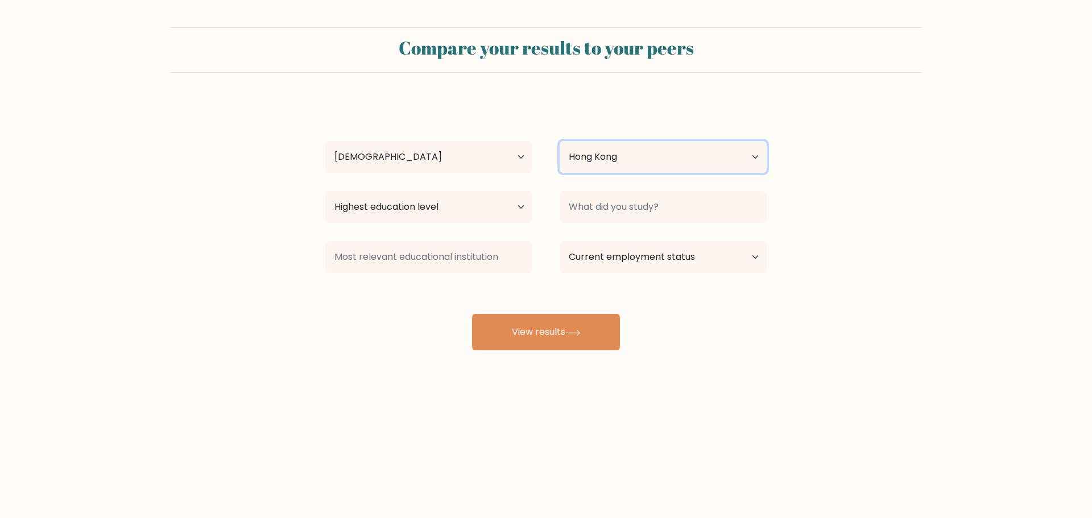
select select "PH"
click at [560, 141] on select "Country Afghanistan Albania Algeria American Samoa Andorra Angola Anguilla Anta…" at bounding box center [663, 157] width 207 height 32
click at [500, 226] on div "Highest education level No schooling Primary Lower Secondary Upper Secondary Oc…" at bounding box center [429, 207] width 234 height 41
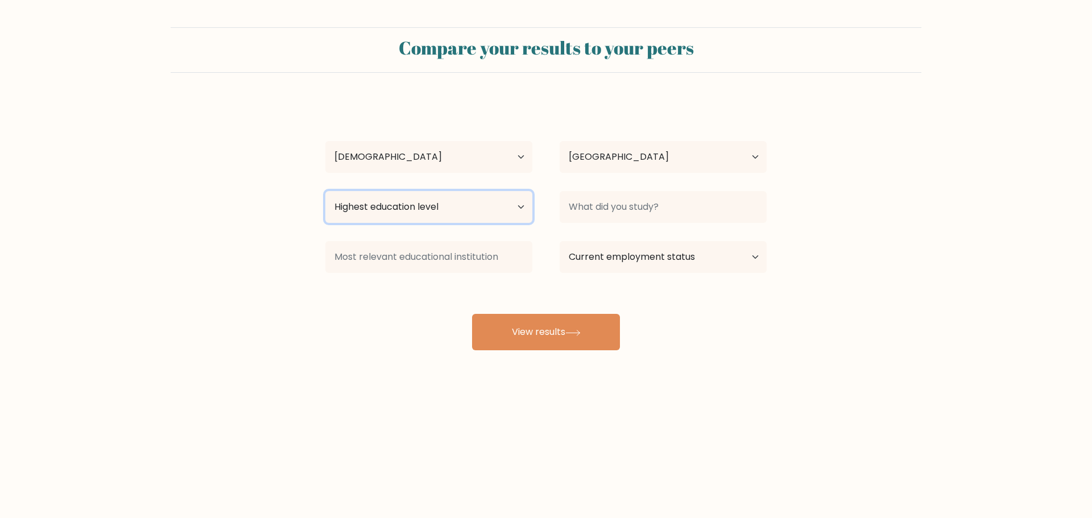
click at [502, 215] on select "Highest education level No schooling Primary Lower Secondary Upper Secondary Oc…" at bounding box center [428, 207] width 207 height 32
select select "bachelors_degree"
click at [325, 191] on select "Highest education level No schooling Primary Lower Secondary Upper Secondary Oc…" at bounding box center [428, 207] width 207 height 32
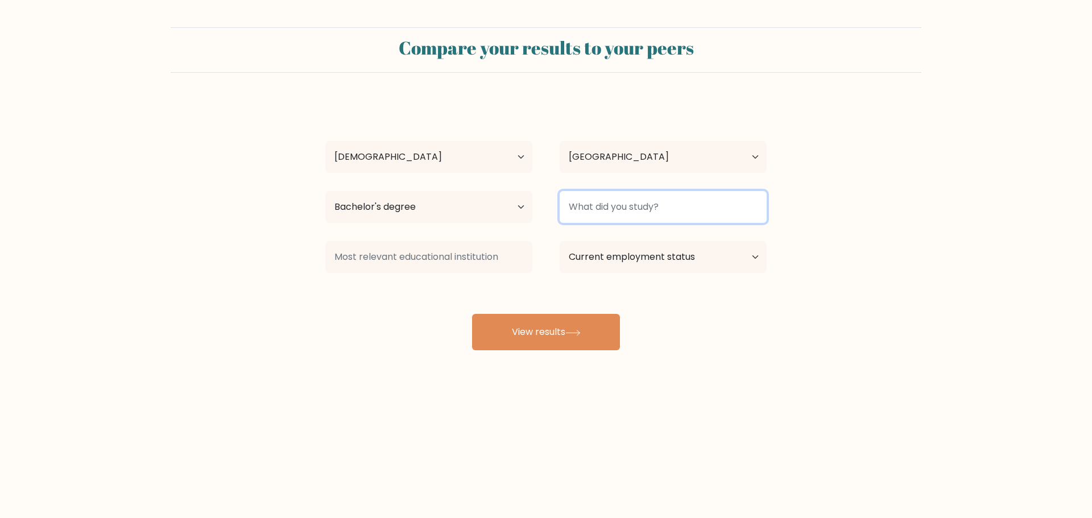
click at [661, 208] on input at bounding box center [663, 207] width 207 height 32
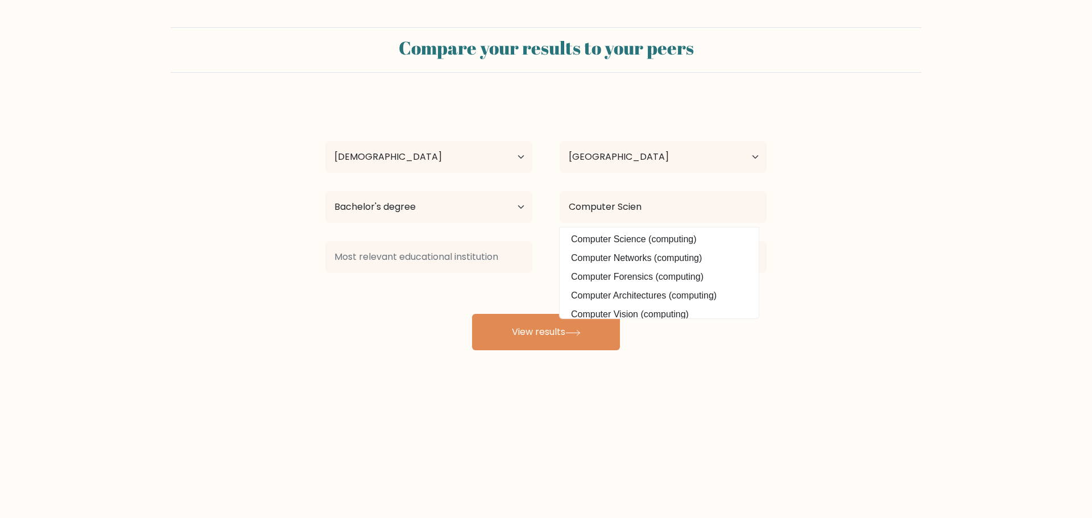
drag, startPoint x: 679, startPoint y: 243, endPoint x: 642, endPoint y: 252, distance: 38.5
click at [679, 243] on option "Computer Science (computing)" at bounding box center [659, 239] width 193 height 18
type input "Computer Science"
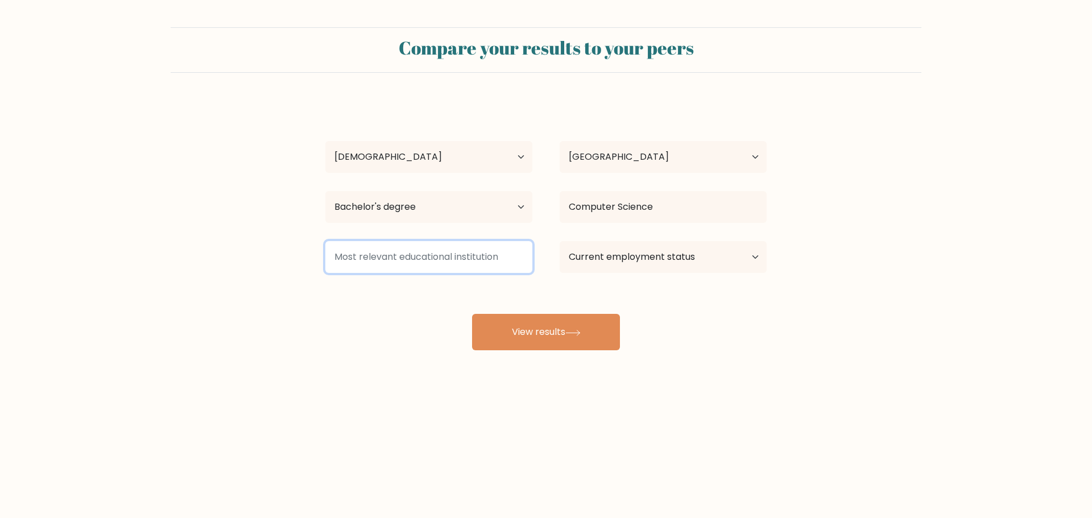
click at [376, 249] on input at bounding box center [428, 257] width 207 height 32
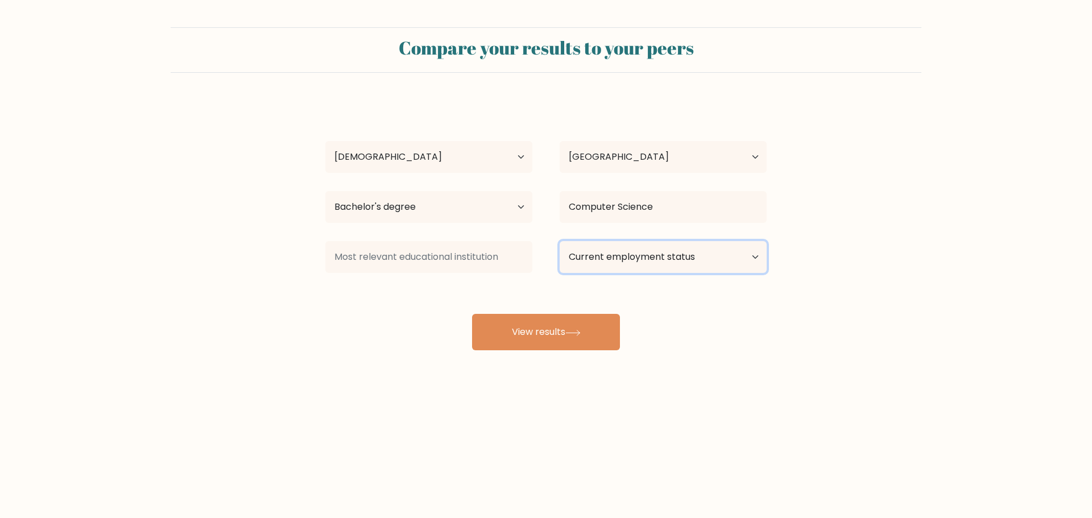
click at [714, 252] on select "Current employment status Employed Student Retired Other / prefer not to answer" at bounding box center [663, 257] width 207 height 32
select select "employed"
click at [560, 241] on select "Current employment status Employed Student Retired Other / prefer not to answer" at bounding box center [663, 257] width 207 height 32
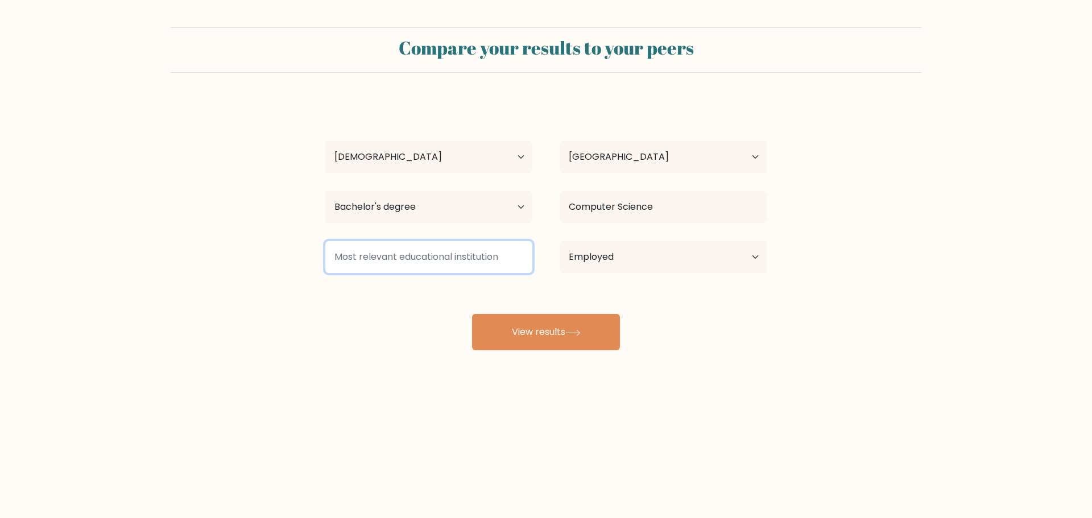
click at [405, 250] on input at bounding box center [428, 257] width 207 height 32
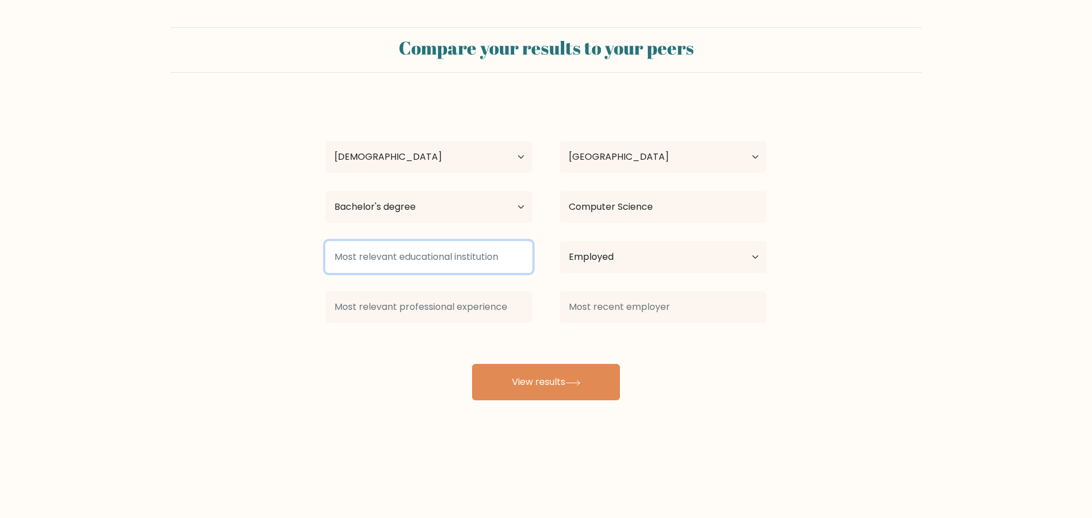
click at [428, 259] on input at bounding box center [428, 257] width 207 height 32
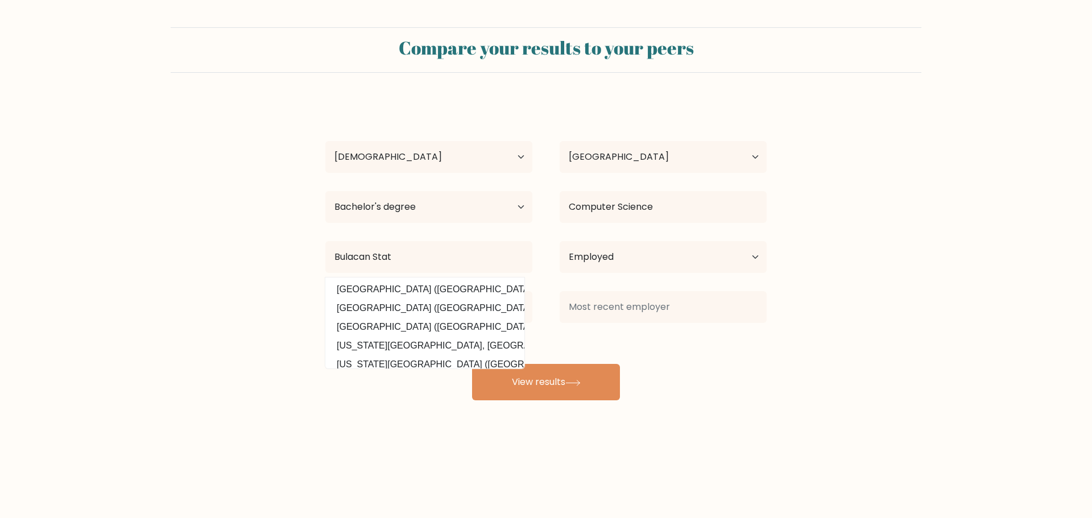
click at [456, 279] on div "Nicole Andrea Talaver Age Under 18 years old 18-24 years old 25-34 years old 35…" at bounding box center [546, 250] width 455 height 300
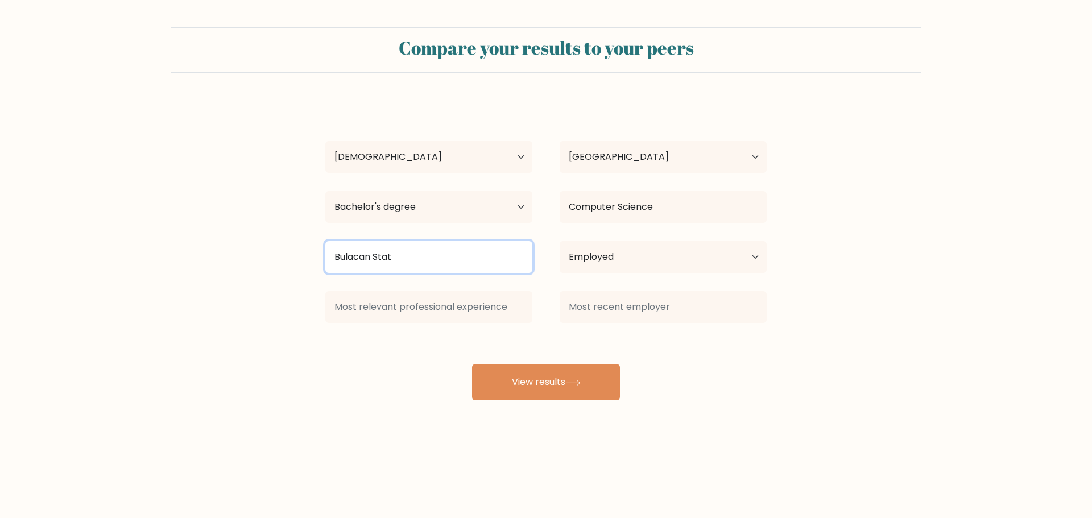
click at [456, 263] on input "Bulacan Stat" at bounding box center [428, 257] width 207 height 32
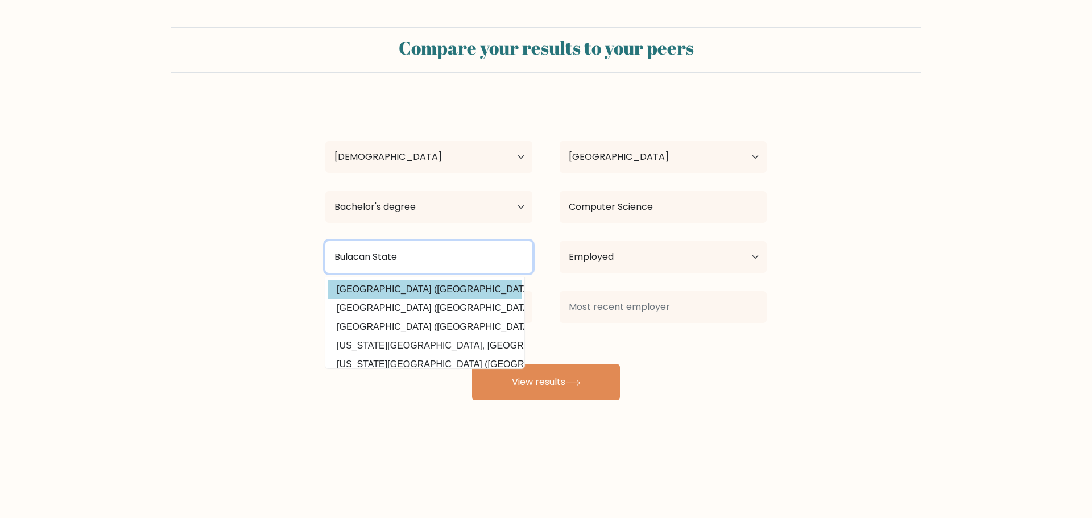
type input "Bulacan State"
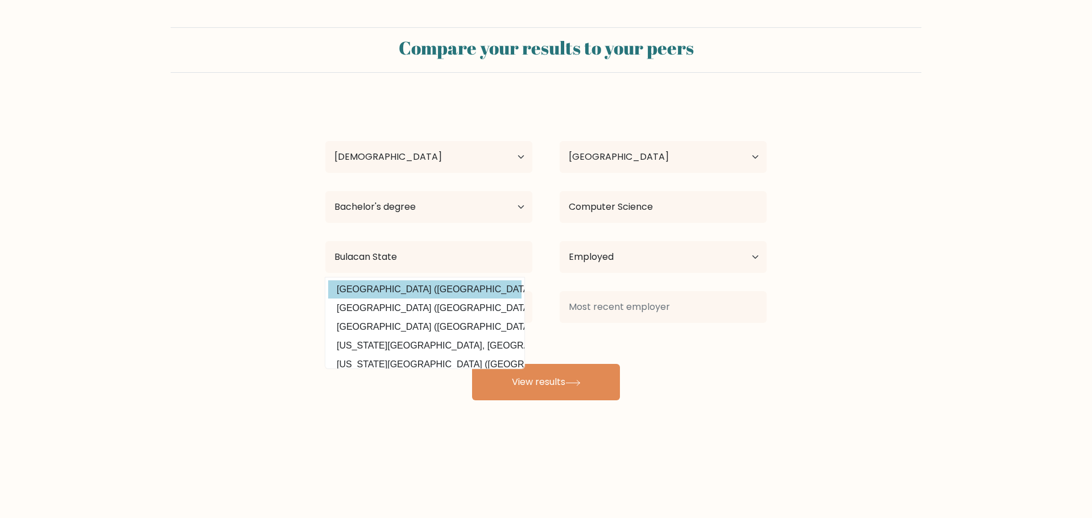
click at [441, 284] on div "Nicole Andrea Talaver Age Under 18 years old 18-24 years old 25-34 years old 35…" at bounding box center [546, 250] width 455 height 300
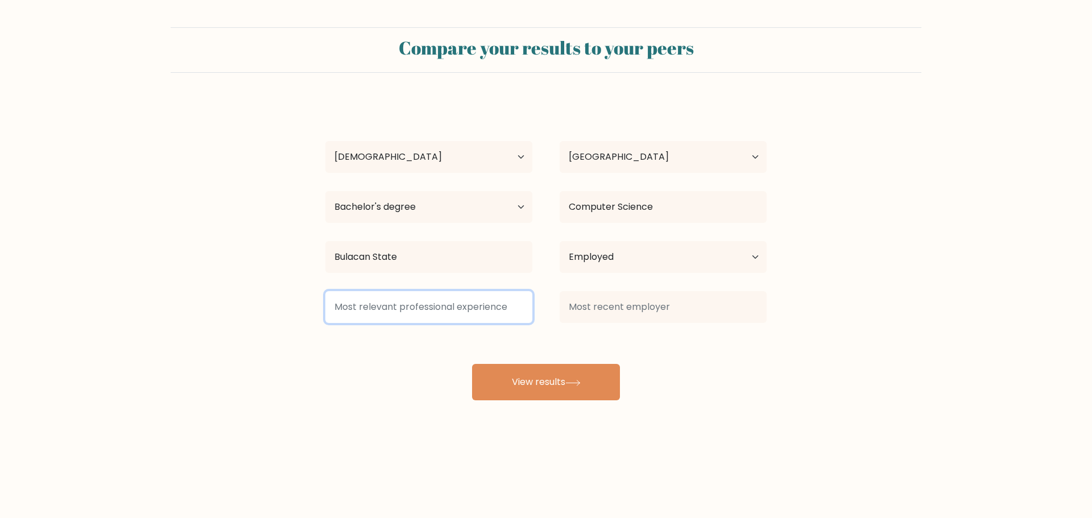
click at [439, 311] on input at bounding box center [428, 307] width 207 height 32
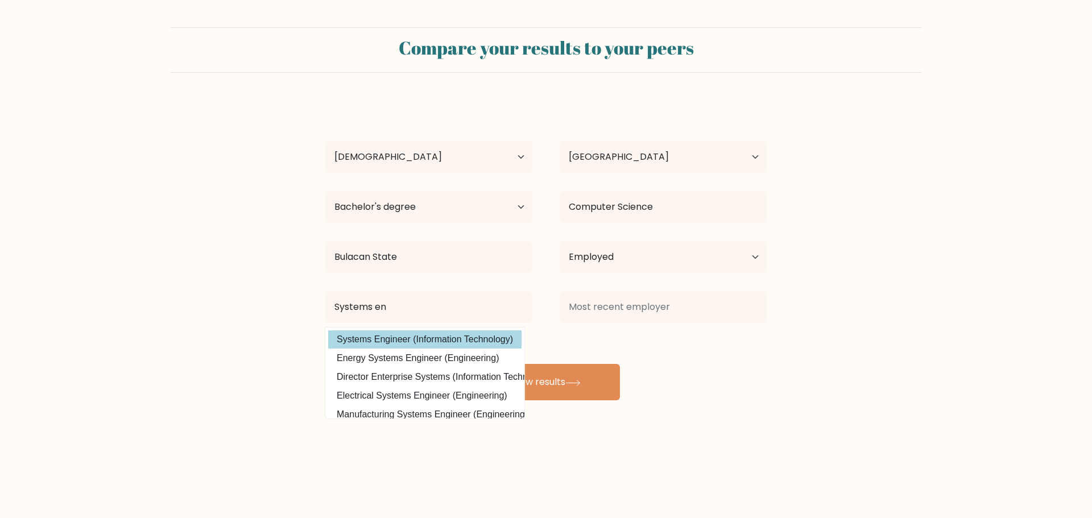
click at [441, 334] on div "Nicole Andrea Talaver Age Under 18 years old 18-24 years old 25-34 years old 35…" at bounding box center [546, 250] width 455 height 300
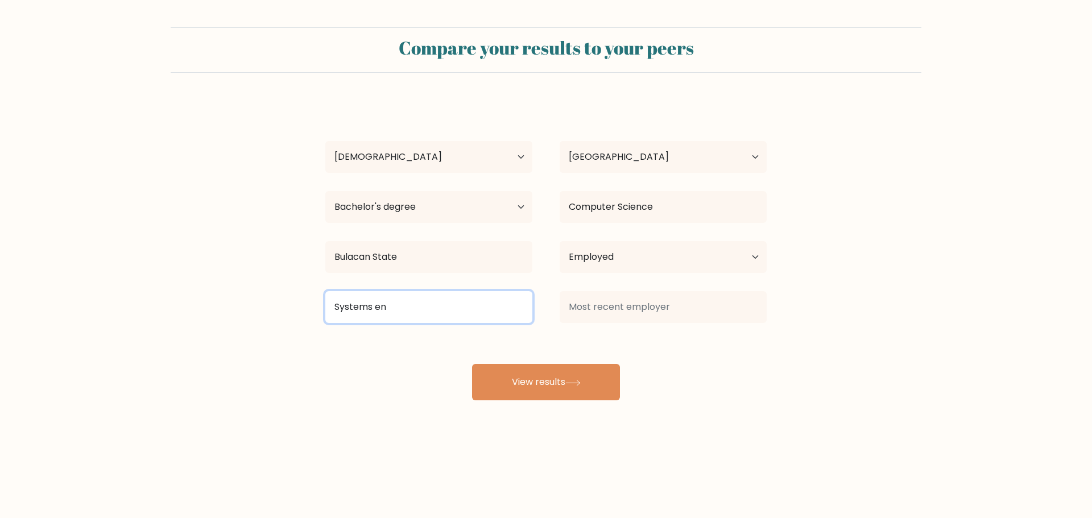
click at [423, 316] on input "Systems en" at bounding box center [428, 307] width 207 height 32
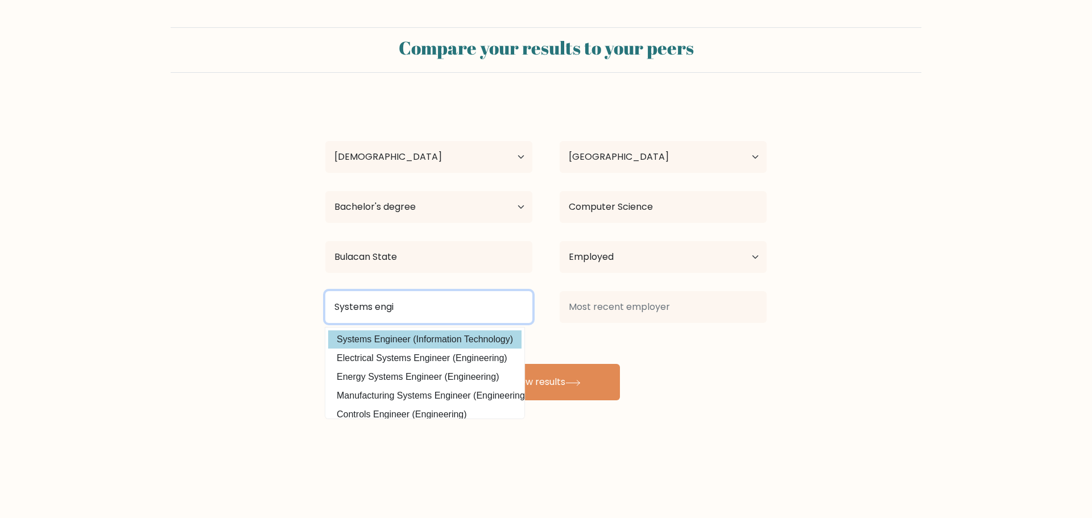
type input "Systems engi"
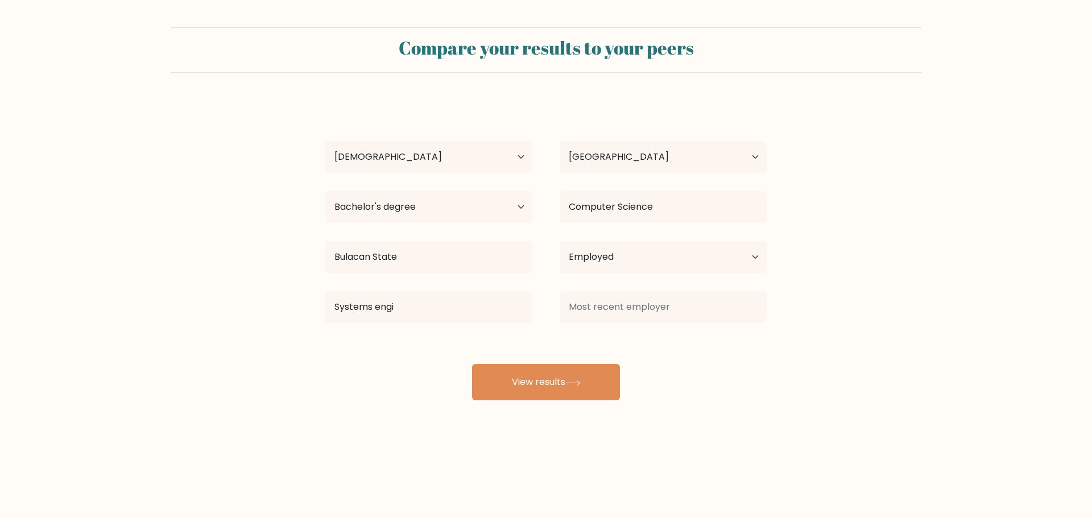
click at [404, 338] on div "Nicole Andrea Talaver Age Under 18 years old 18-24 years old 25-34 years old 35…" at bounding box center [546, 250] width 455 height 300
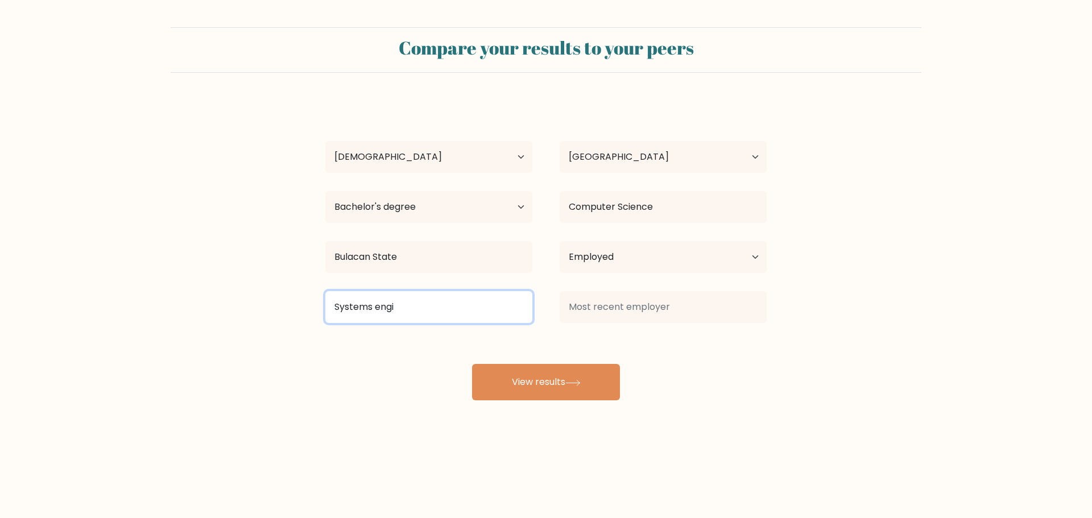
click at [410, 301] on input "Systems engi" at bounding box center [428, 307] width 207 height 32
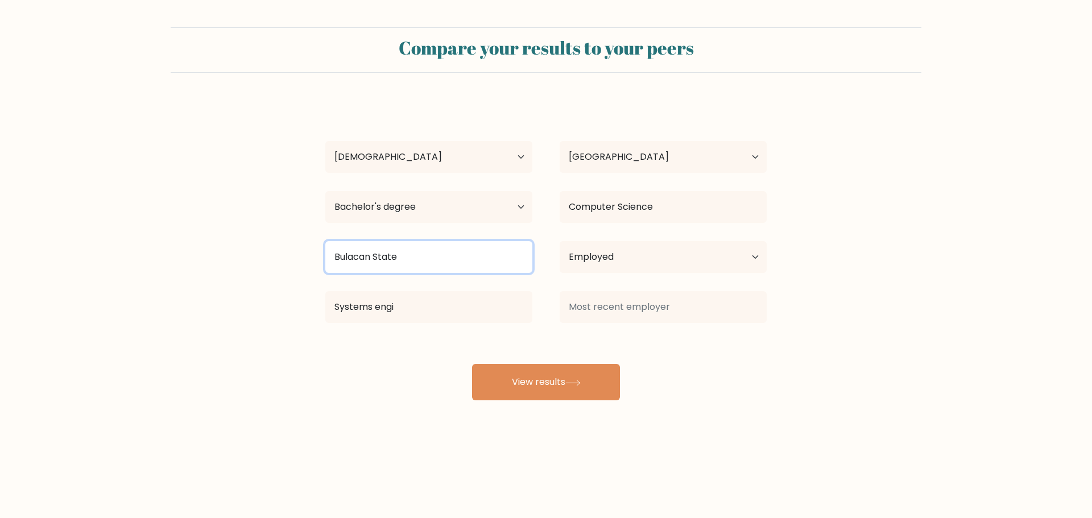
click at [421, 251] on input "Bulacan State" at bounding box center [428, 257] width 207 height 32
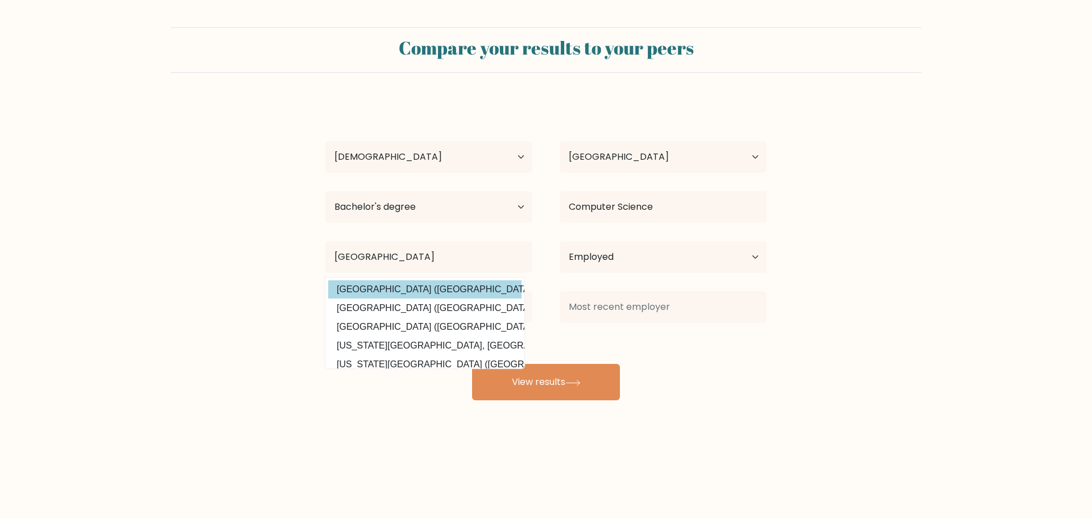
click at [419, 283] on div "Nicole Andrea Talaver Age Under 18 years old 18-24 years old 25-34 years old 35…" at bounding box center [546, 250] width 455 height 300
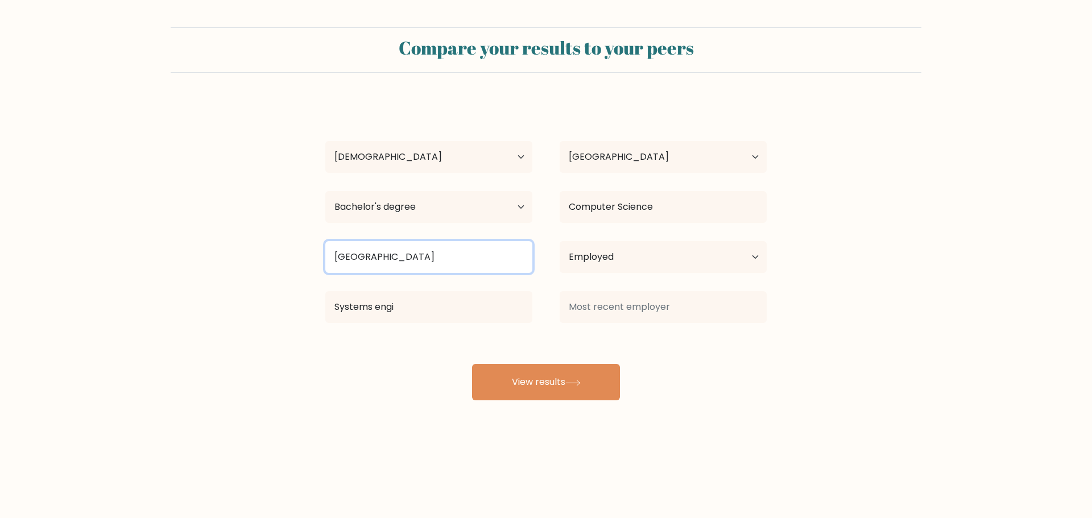
click at [409, 253] on input "Bulacan State university" at bounding box center [428, 257] width 207 height 32
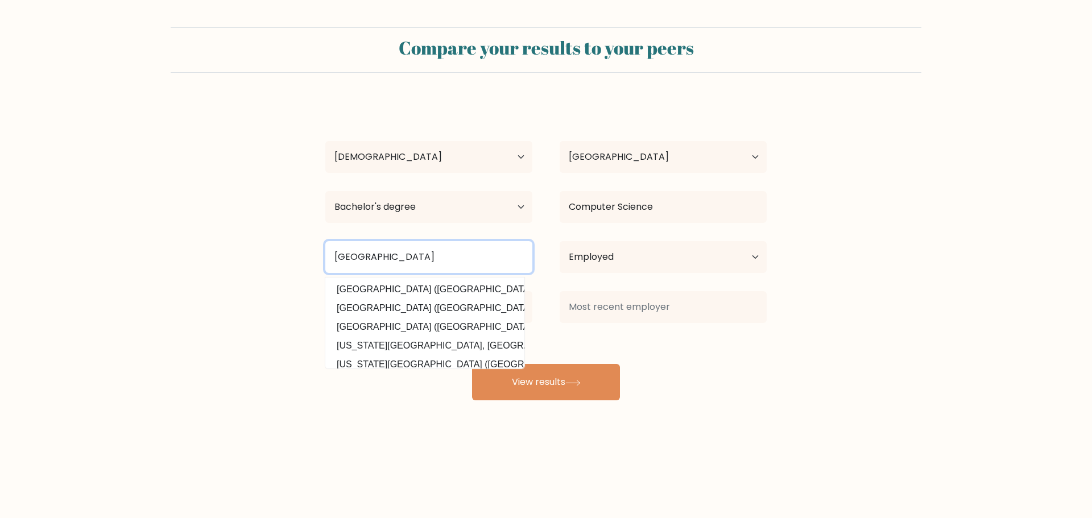
type input "Bulacan State University"
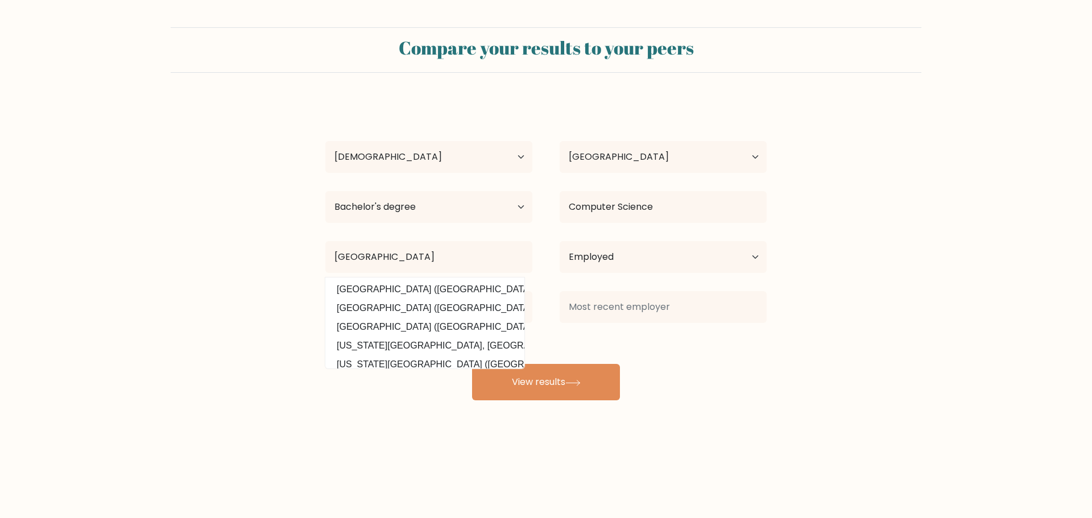
click at [48, 286] on form "Compare your results to your peers Nicole Andrea Talaver Age Under 18 years old…" at bounding box center [546, 213] width 1092 height 373
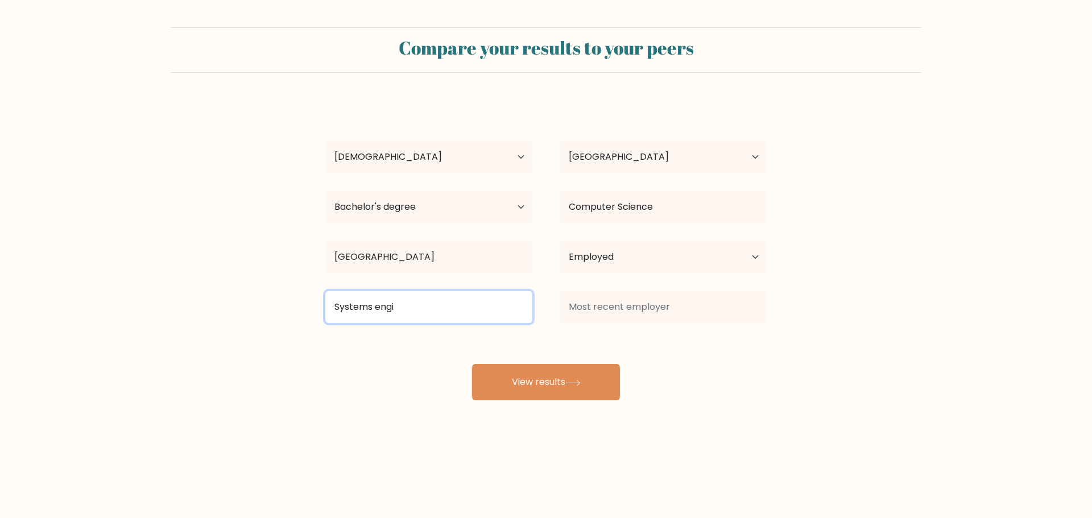
drag, startPoint x: 435, startPoint y: 309, endPoint x: 376, endPoint y: 301, distance: 59.7
click at [376, 301] on input "Systems engi" at bounding box center [428, 307] width 207 height 32
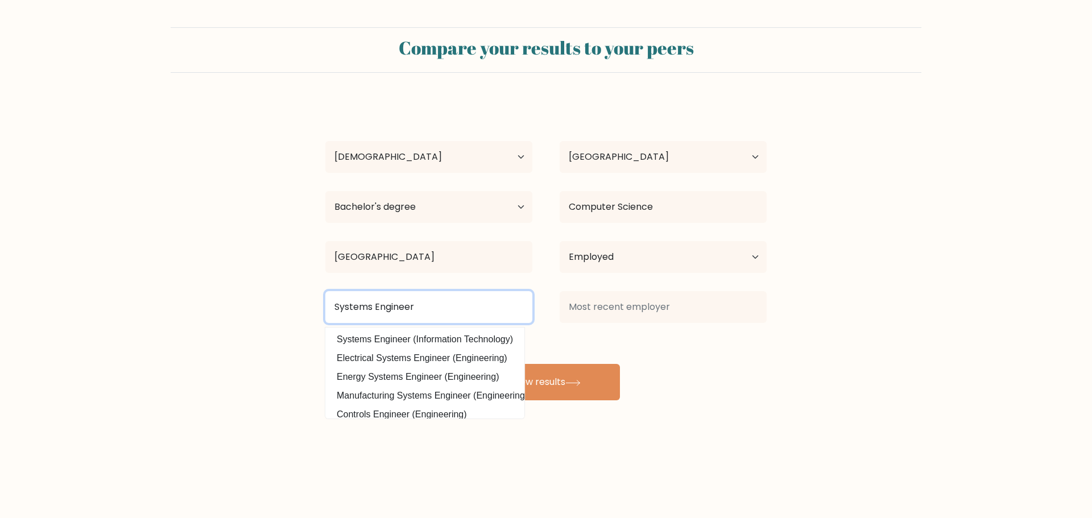
type input "Systems Engineer"
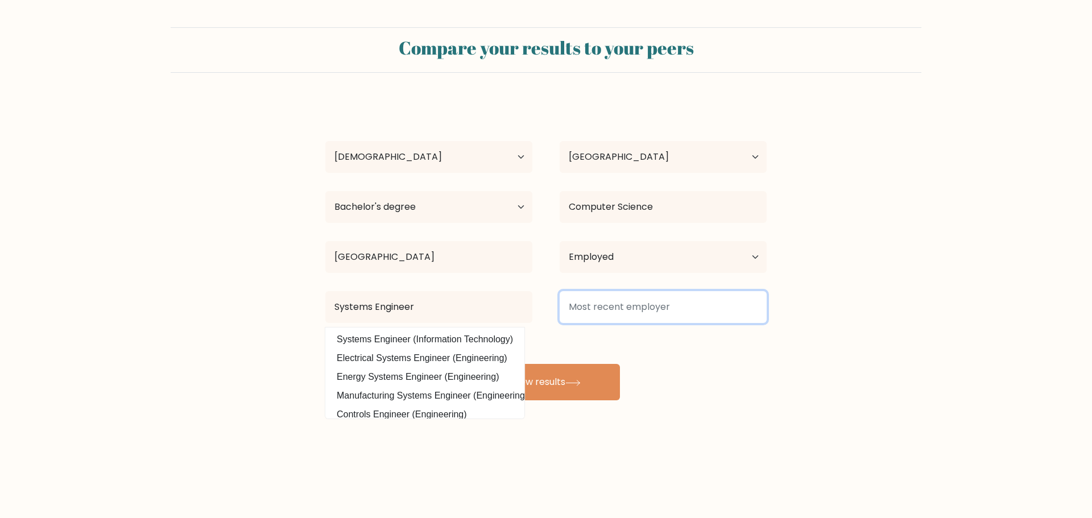
click at [722, 313] on input at bounding box center [663, 307] width 207 height 32
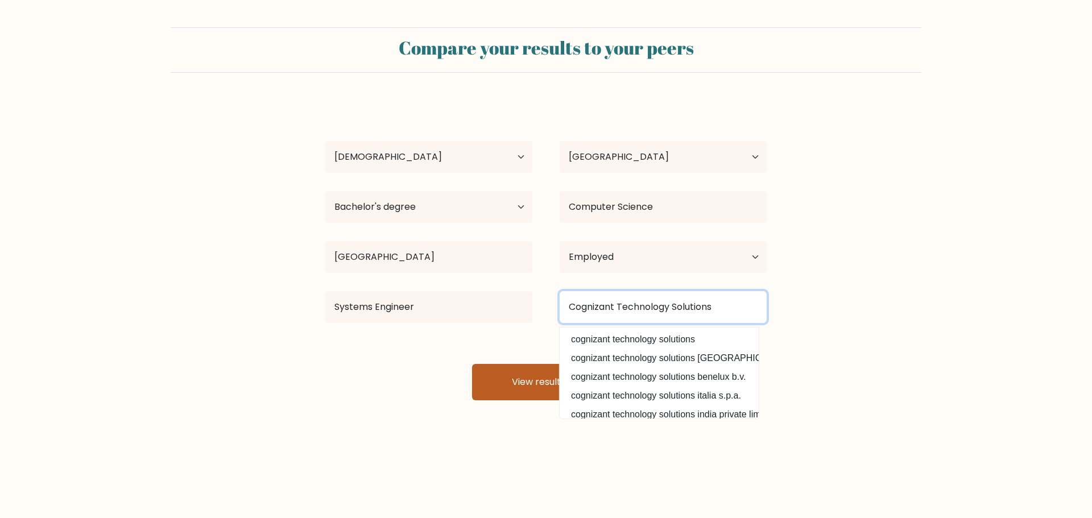
type input "Cognizant Technology Solutions"
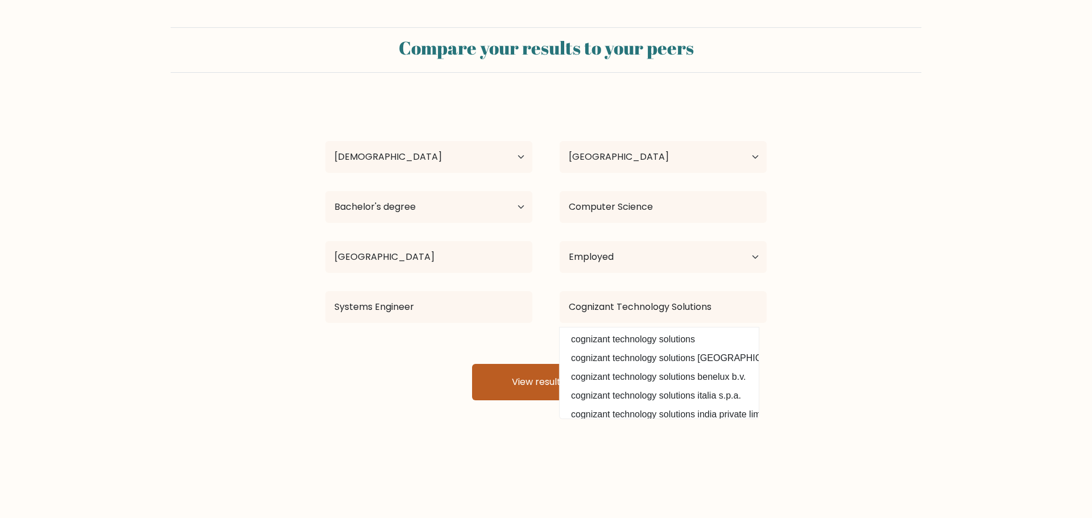
click at [504, 395] on button "View results" at bounding box center [546, 382] width 148 height 36
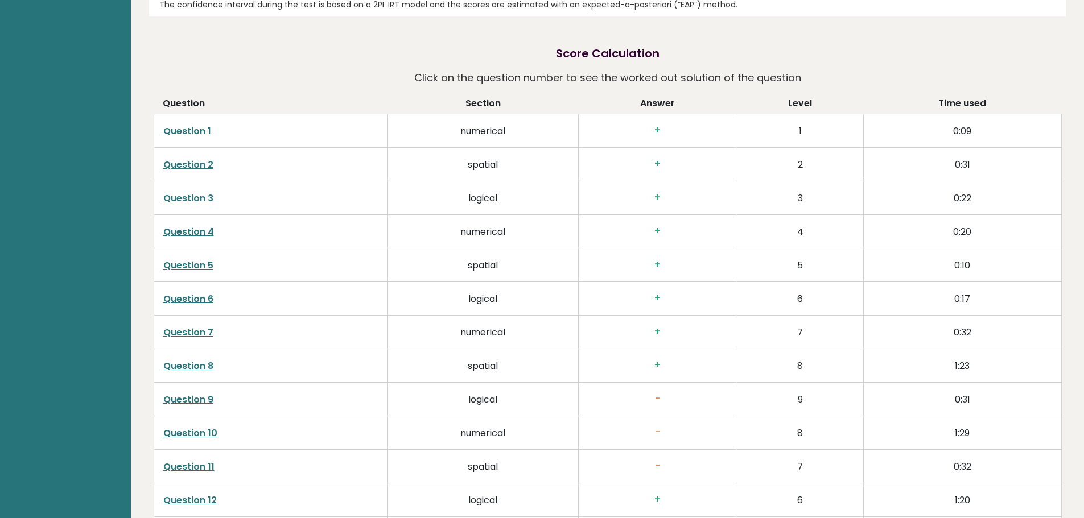
scroll to position [1915, 0]
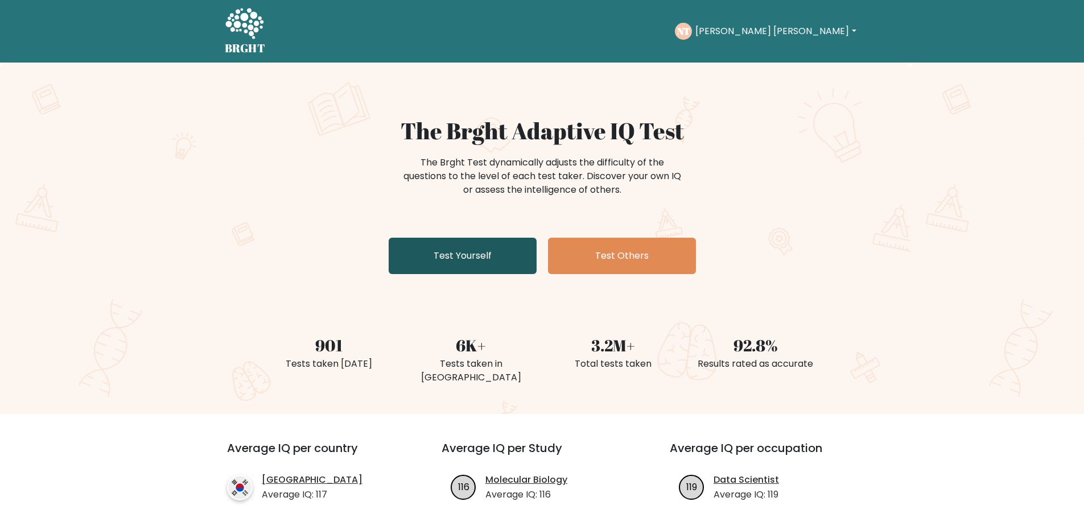
click at [487, 258] on link "Test Yourself" at bounding box center [463, 256] width 148 height 36
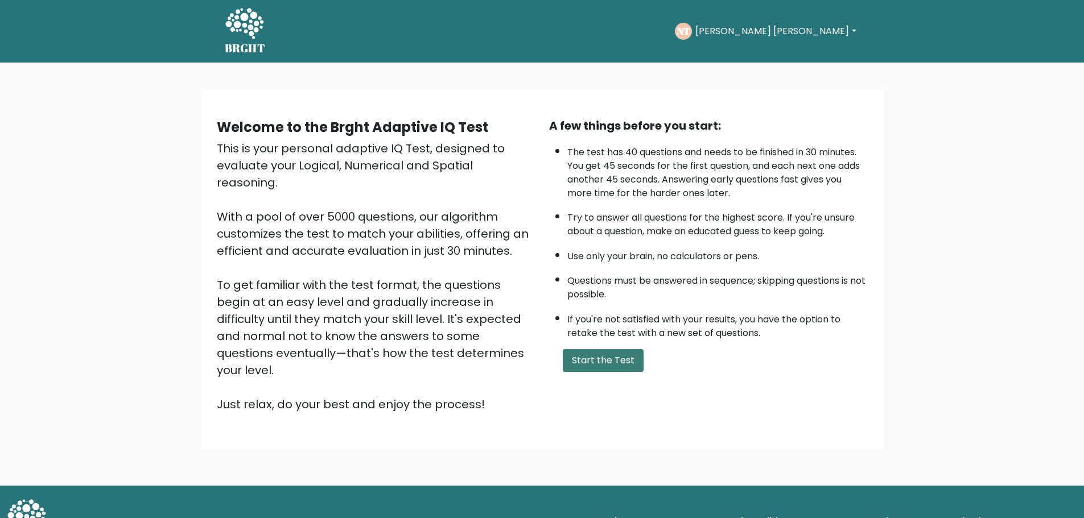
click at [606, 361] on button "Start the Test" at bounding box center [603, 360] width 81 height 23
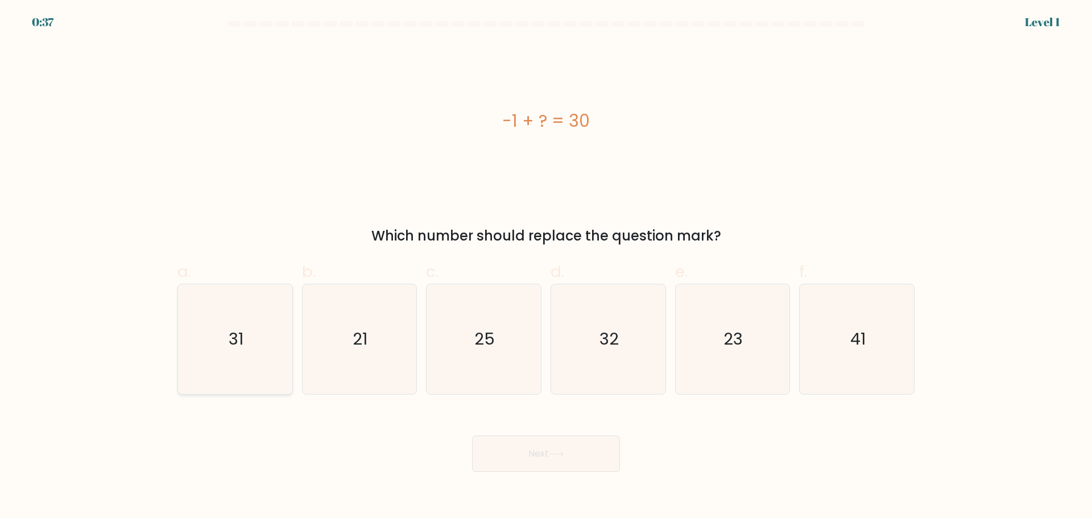
click at [228, 330] on icon "31" at bounding box center [235, 339] width 110 height 110
click at [546, 267] on input "a. 31" at bounding box center [546, 262] width 1 height 7
radio input "true"
click at [563, 458] on button "Next" at bounding box center [546, 454] width 148 height 36
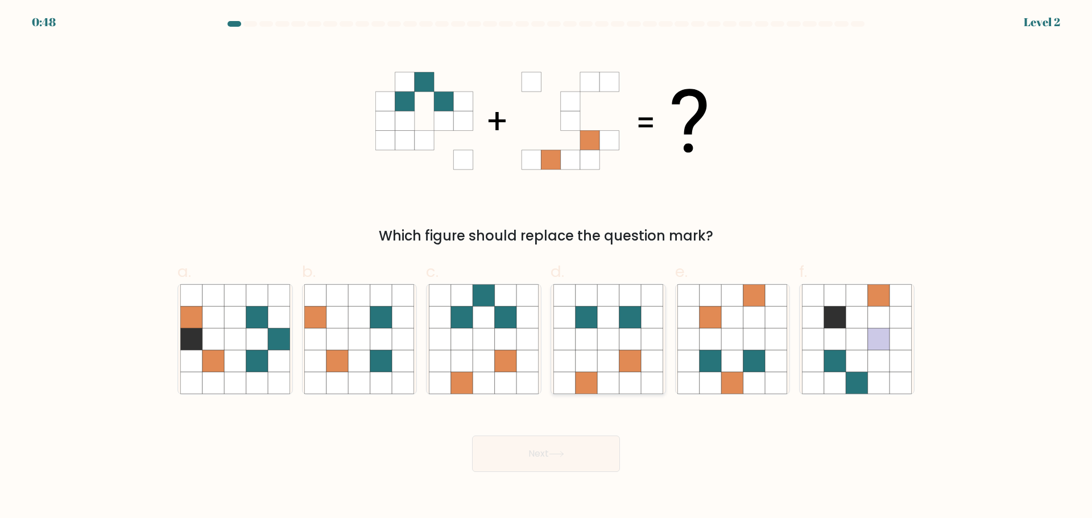
click at [608, 329] on icon at bounding box center [608, 339] width 22 height 22
click at [547, 267] on input "d." at bounding box center [546, 262] width 1 height 7
radio input "true"
drag, startPoint x: 731, startPoint y: 320, endPoint x: 659, endPoint y: 377, distance: 91.9
click at [731, 320] on icon at bounding box center [733, 317] width 22 height 22
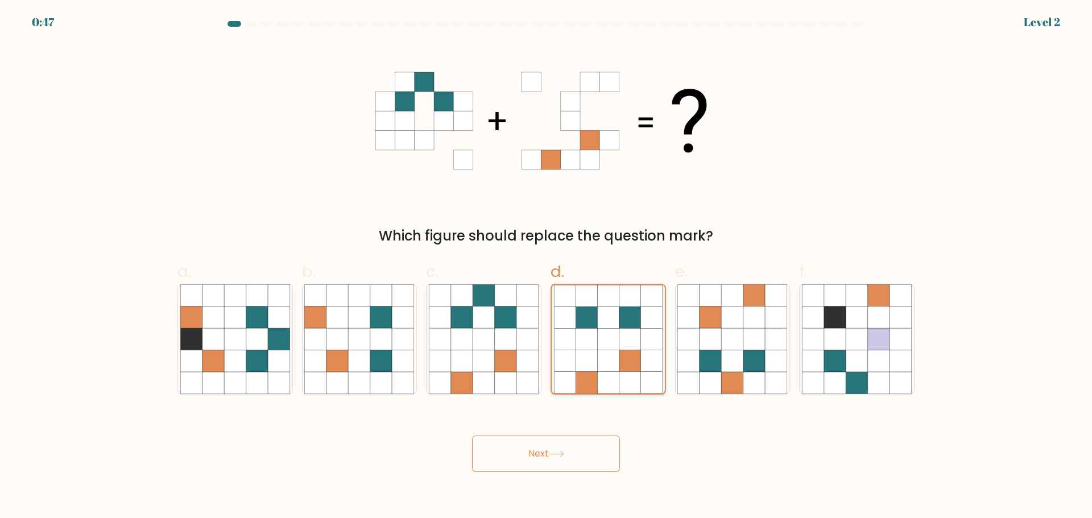
click at [547, 267] on input "e." at bounding box center [546, 262] width 1 height 7
radio input "true"
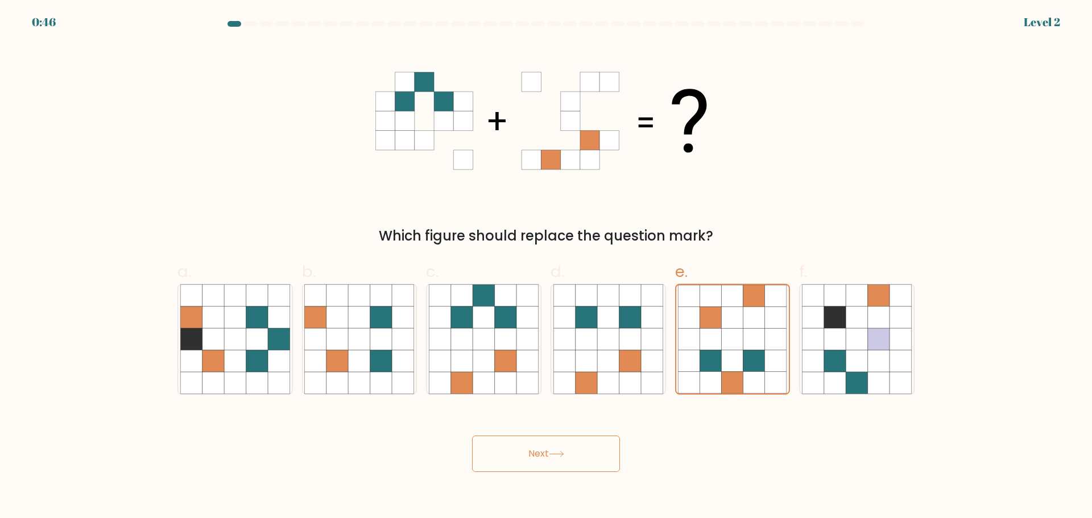
click at [551, 451] on button "Next" at bounding box center [546, 454] width 148 height 36
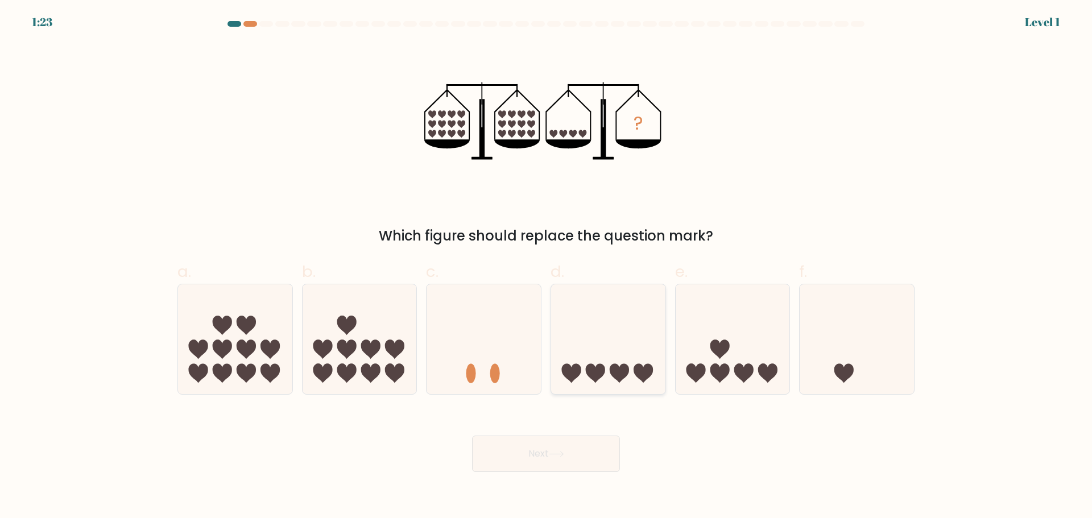
click at [613, 344] on icon at bounding box center [608, 339] width 114 height 94
click at [547, 267] on input "d." at bounding box center [546, 262] width 1 height 7
radio input "true"
click at [564, 443] on button "Next" at bounding box center [546, 454] width 148 height 36
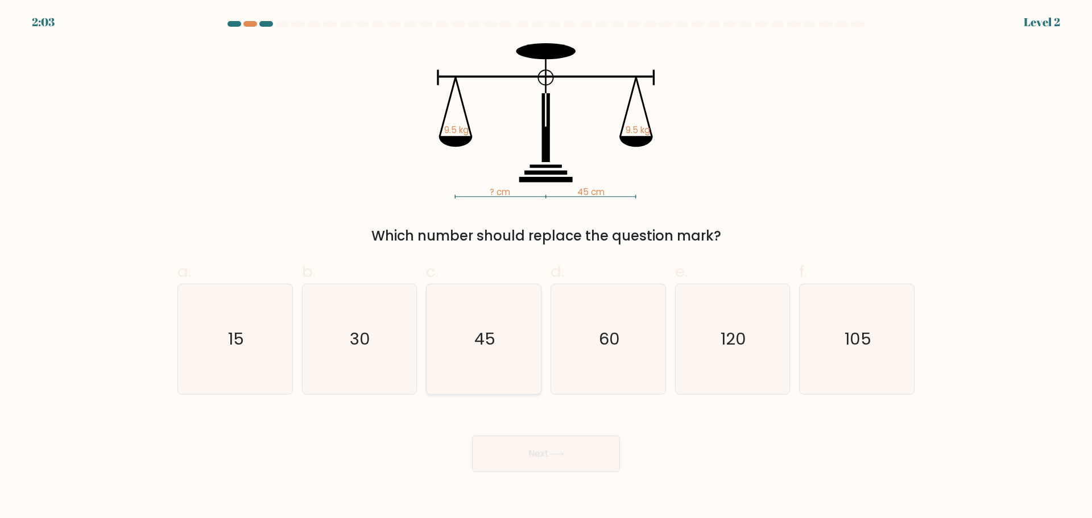
click at [474, 338] on icon "45" at bounding box center [484, 339] width 110 height 110
click at [546, 267] on input "c. 45" at bounding box center [546, 262] width 1 height 7
radio input "true"
click at [560, 447] on button "Next" at bounding box center [546, 454] width 148 height 36
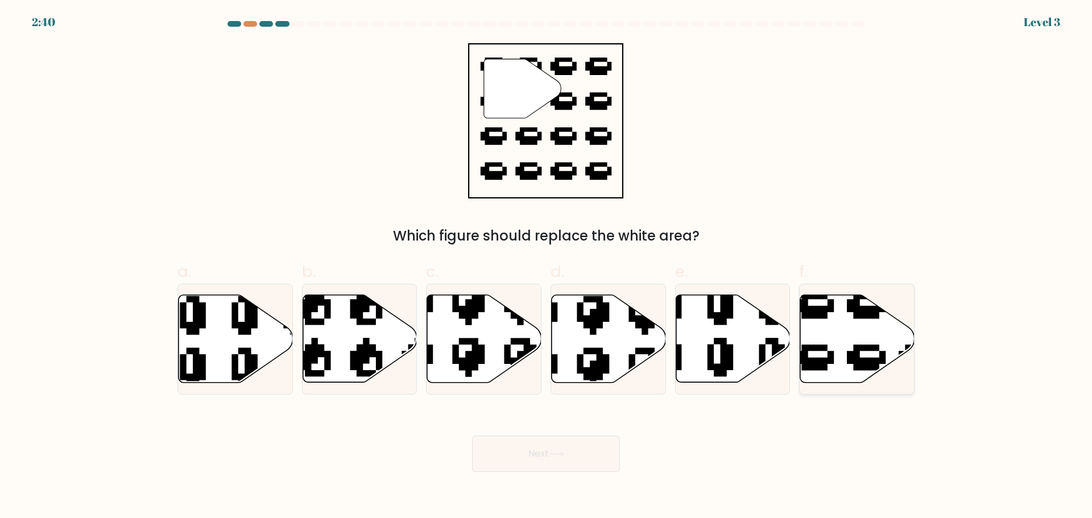
click at [856, 325] on icon at bounding box center [857, 339] width 114 height 88
click at [547, 267] on input "f." at bounding box center [546, 262] width 1 height 7
radio input "true"
click at [535, 436] on button "Next" at bounding box center [546, 454] width 148 height 36
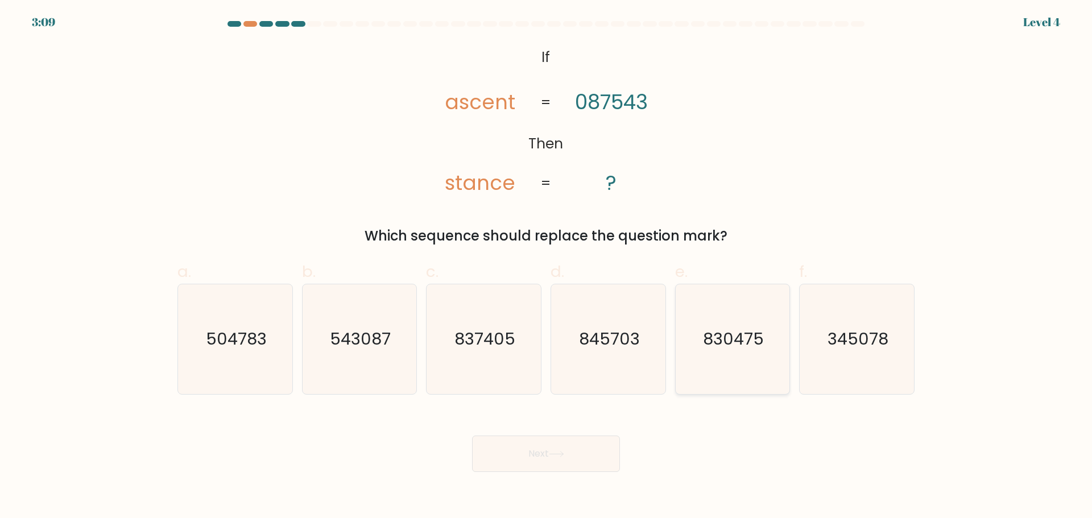
click at [736, 356] on icon "830475" at bounding box center [733, 339] width 110 height 110
click at [547, 267] on input "e. 830475" at bounding box center [546, 262] width 1 height 7
radio input "true"
click at [542, 455] on button "Next" at bounding box center [546, 454] width 148 height 36
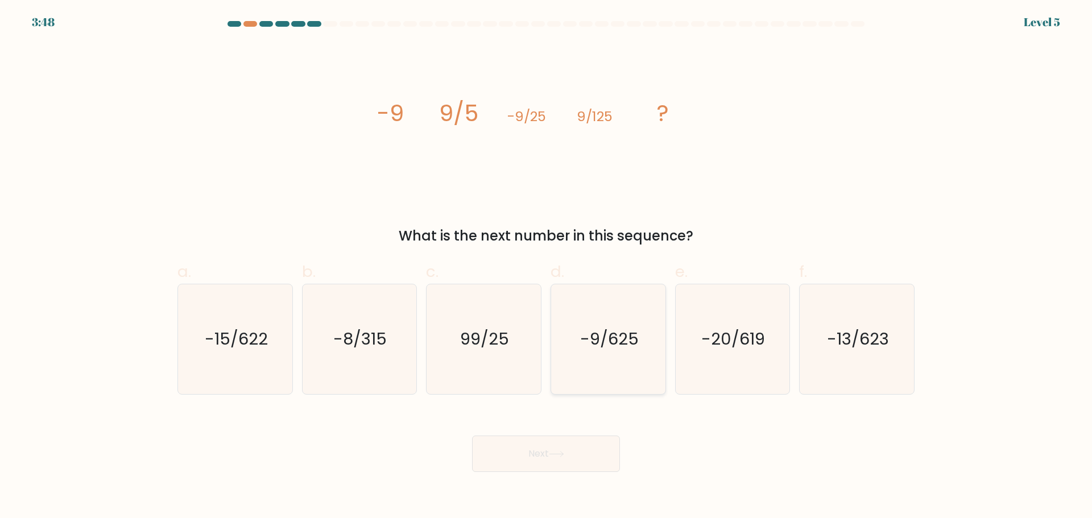
click at [621, 337] on text "-9/625" at bounding box center [609, 339] width 59 height 23
click at [547, 267] on input "d. -9/625" at bounding box center [546, 262] width 1 height 7
radio input "true"
click at [530, 459] on button "Next" at bounding box center [546, 454] width 148 height 36
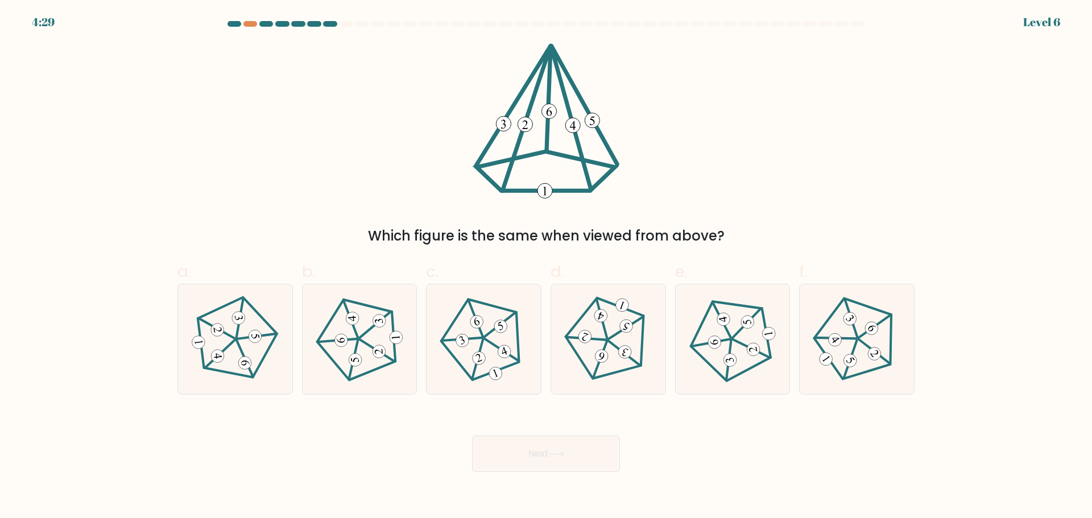
click at [164, 145] on form at bounding box center [546, 246] width 1092 height 451
click at [362, 369] on icon at bounding box center [360, 339] width 88 height 88
click at [546, 267] on input "b." at bounding box center [546, 262] width 1 height 7
radio input "true"
click at [544, 448] on button "Next" at bounding box center [546, 454] width 148 height 36
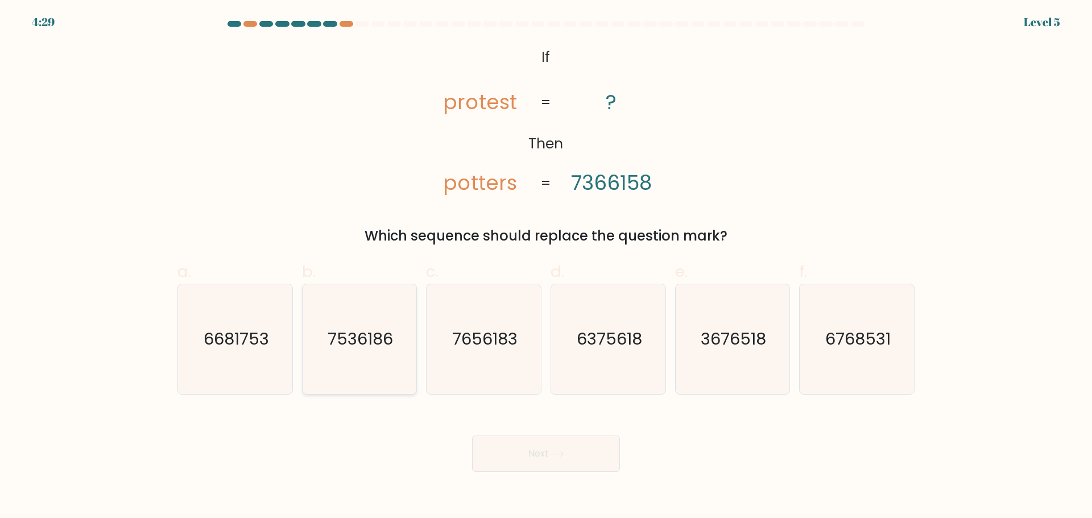
click at [360, 353] on icon "7536186" at bounding box center [359, 339] width 110 height 110
click at [546, 267] on input "b. 7536186" at bounding box center [546, 262] width 1 height 7
radio input "true"
click at [550, 446] on button "Next" at bounding box center [546, 454] width 148 height 36
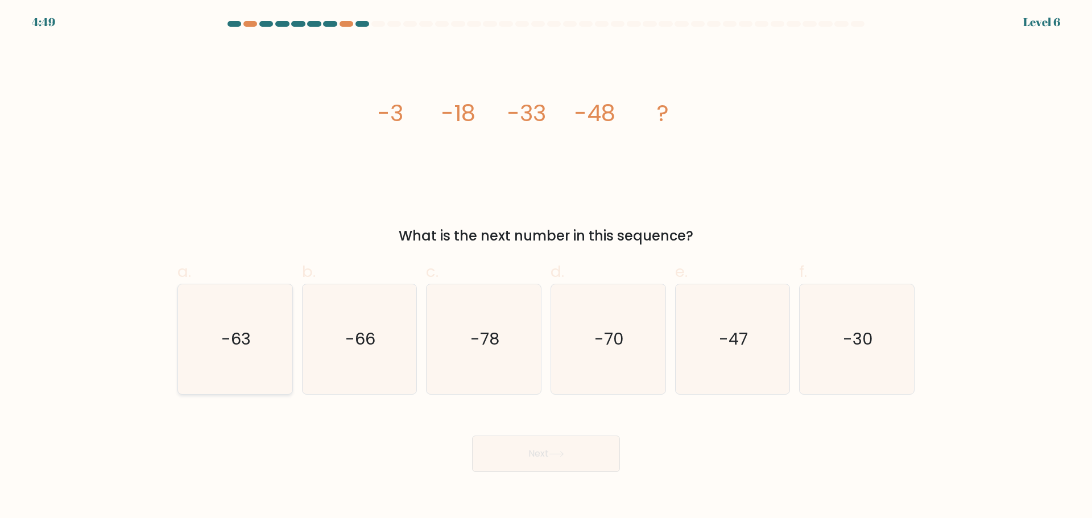
click at [277, 327] on icon "-63" at bounding box center [235, 339] width 110 height 110
click at [546, 267] on input "a. -63" at bounding box center [546, 262] width 1 height 7
radio input "true"
click at [592, 458] on button "Next" at bounding box center [546, 454] width 148 height 36
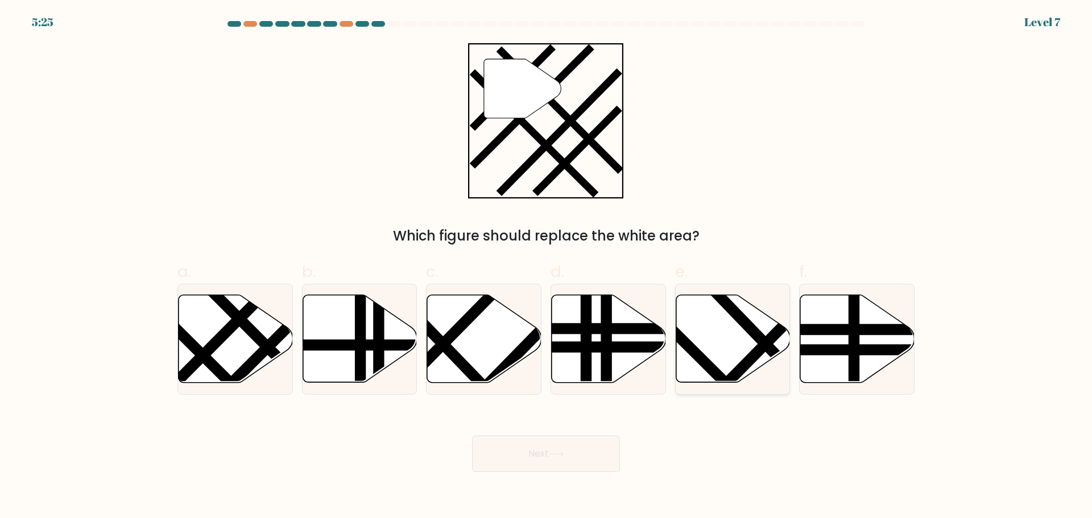
click at [728, 334] on icon at bounding box center [733, 339] width 114 height 88
click at [547, 267] on input "e." at bounding box center [546, 262] width 1 height 7
radio input "true"
click at [562, 447] on button "Next" at bounding box center [546, 454] width 148 height 36
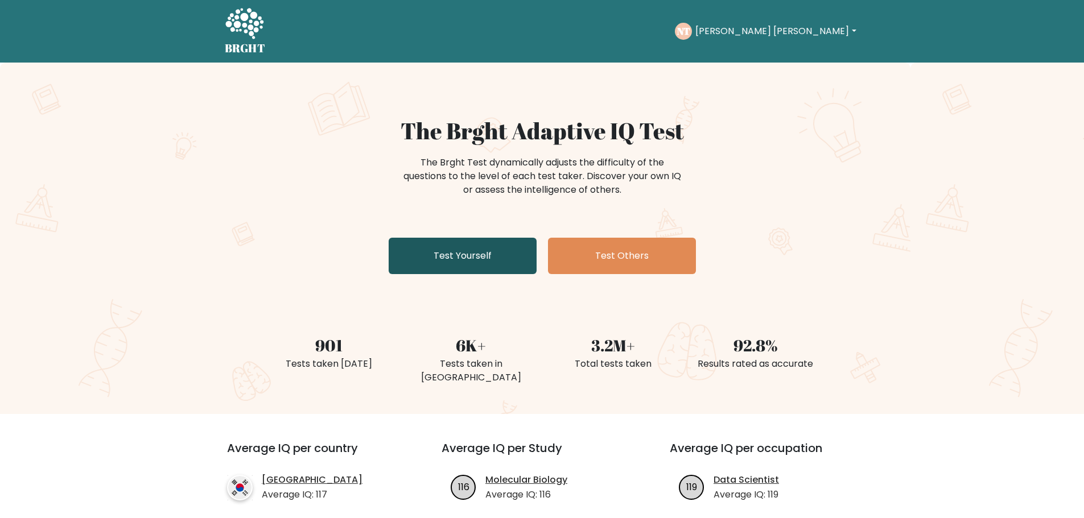
drag, startPoint x: 0, startPoint y: 0, endPoint x: 443, endPoint y: 267, distance: 516.8
click at [443, 267] on link "Test Yourself" at bounding box center [463, 256] width 148 height 36
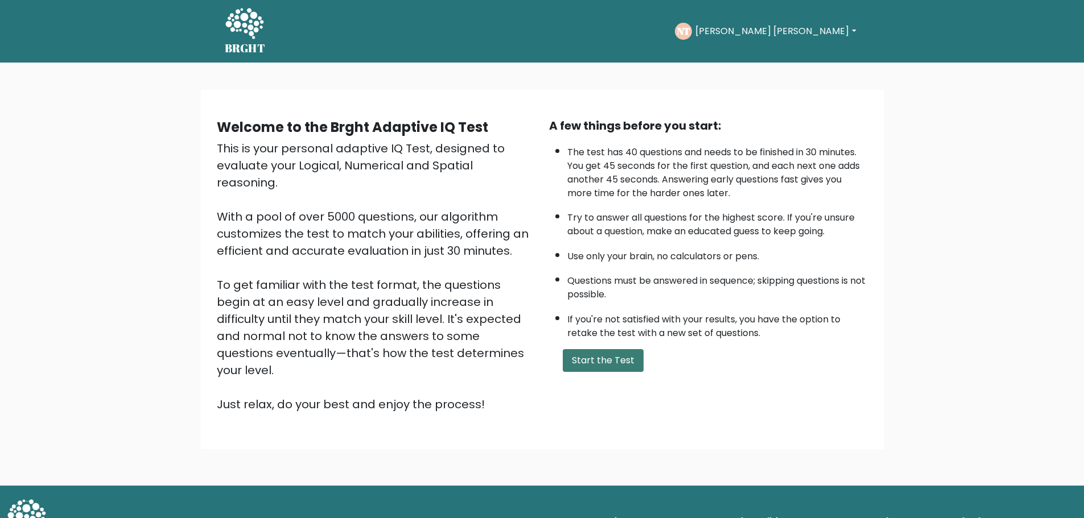
click at [584, 349] on button "Start the Test" at bounding box center [603, 360] width 81 height 23
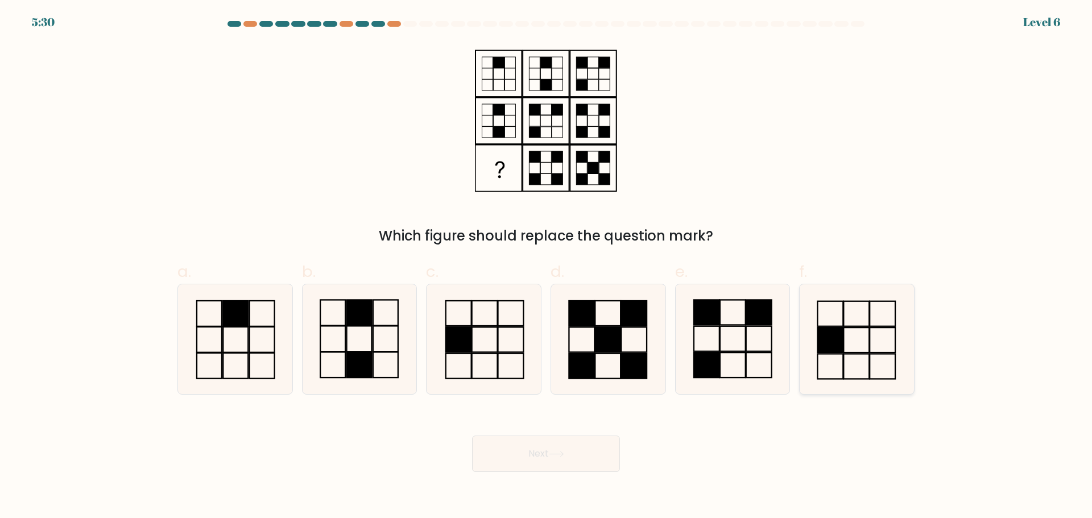
click at [856, 336] on icon at bounding box center [857, 339] width 110 height 110
click at [547, 267] on input "f." at bounding box center [546, 262] width 1 height 7
radio input "true"
click at [503, 448] on button "Next" at bounding box center [546, 454] width 148 height 36
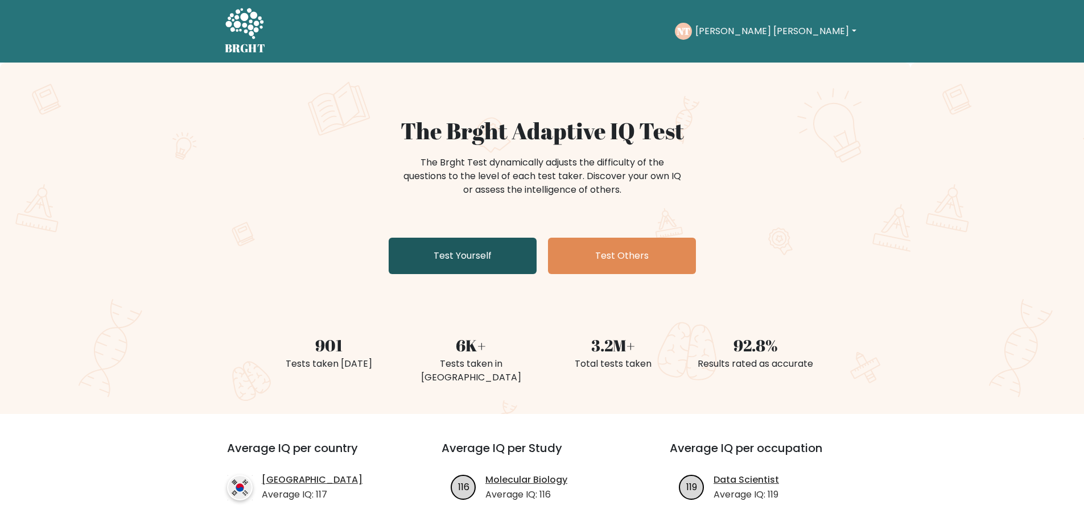
click at [448, 256] on link "Test Yourself" at bounding box center [463, 256] width 148 height 36
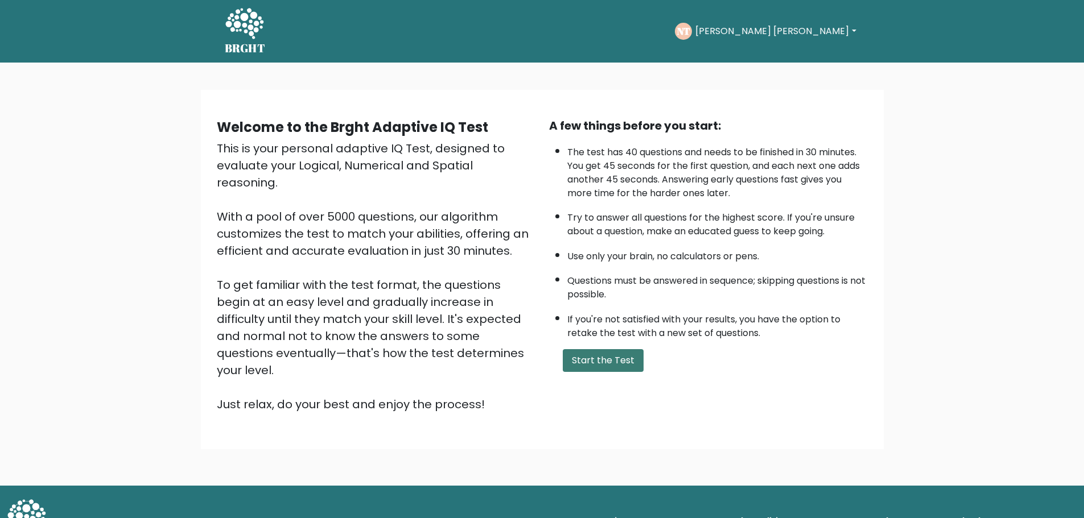
click at [621, 363] on button "Start the Test" at bounding box center [603, 360] width 81 height 23
